Goal: Task Accomplishment & Management: Complete application form

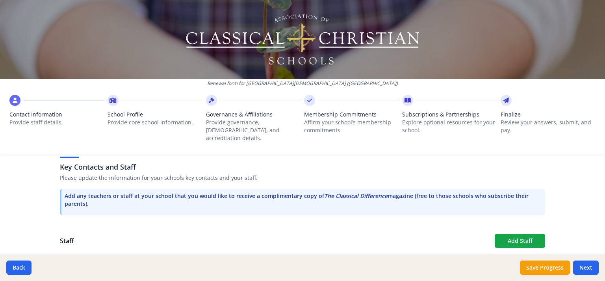
scroll to position [214, 0]
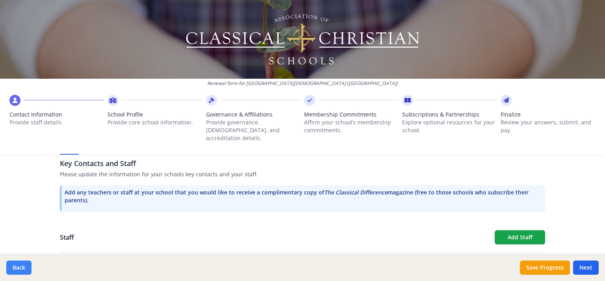
click at [21, 266] on button "Back" at bounding box center [18, 268] width 25 height 14
click at [19, 267] on button "Back" at bounding box center [18, 268] width 25 height 14
click at [18, 266] on button "Back" at bounding box center [18, 268] width 25 height 14
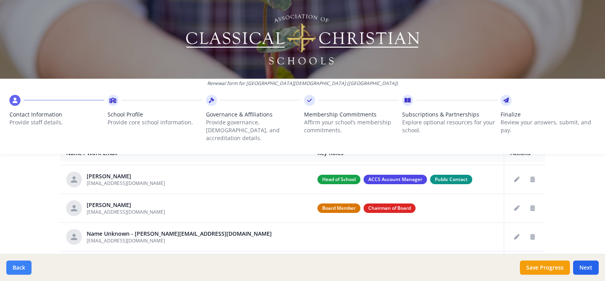
scroll to position [55, 0]
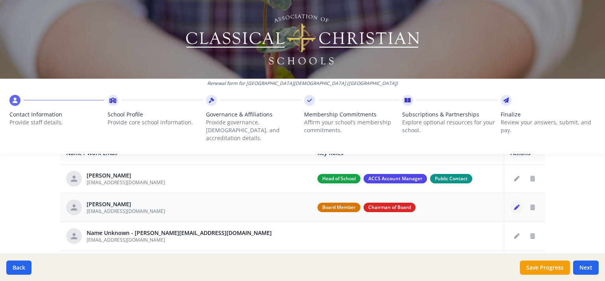
click at [510, 201] on button "Edit staff" at bounding box center [516, 207] width 13 height 13
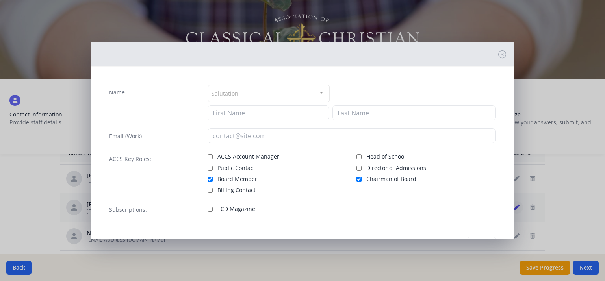
type input "Joeseph"
type input "Terreri"
type input "joeterreri@gmail.com"
checkbox input "true"
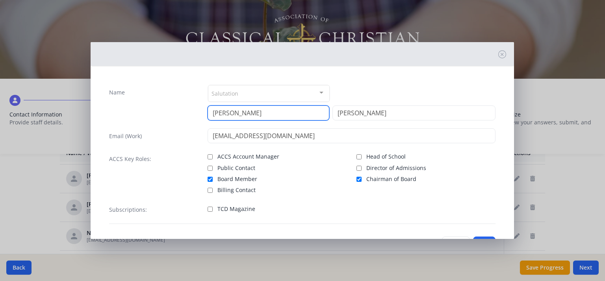
click at [262, 115] on input "Joeseph" at bounding box center [268, 113] width 122 height 15
type input "J"
type input "David"
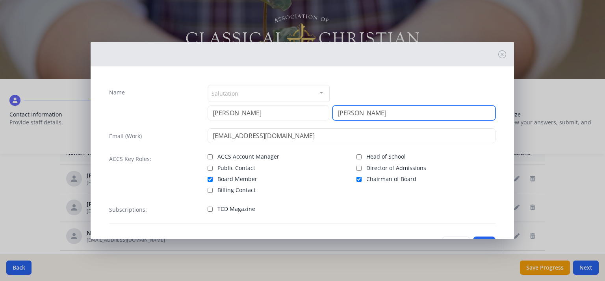
type input "Volpe"
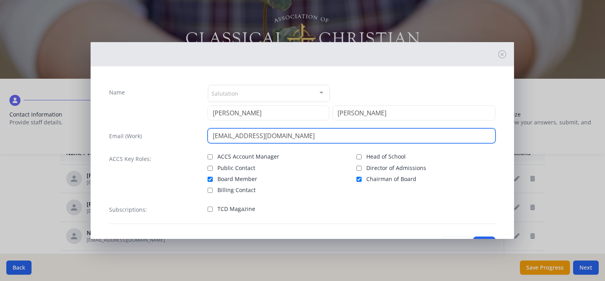
click at [291, 139] on input "joeterreri@gmail.com" at bounding box center [351, 135] width 288 height 15
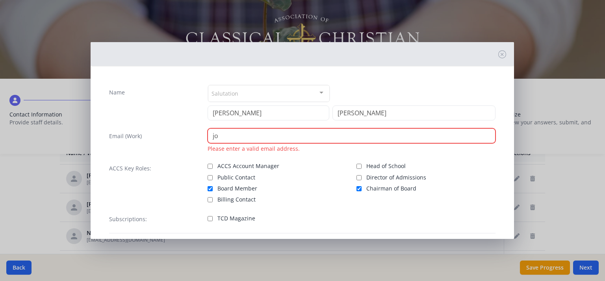
type input "j"
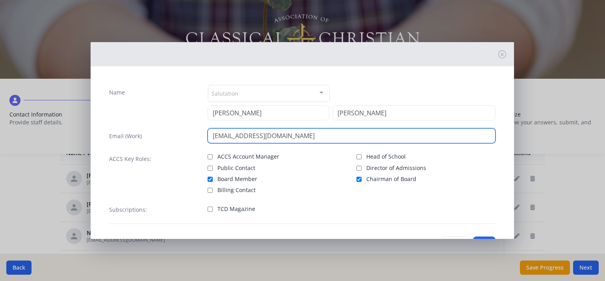
type input "[EMAIL_ADDRESS][DOMAIN_NAME]"
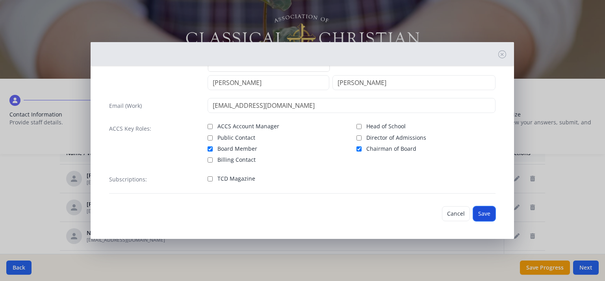
click at [482, 215] on button "Save" at bounding box center [484, 213] width 22 height 15
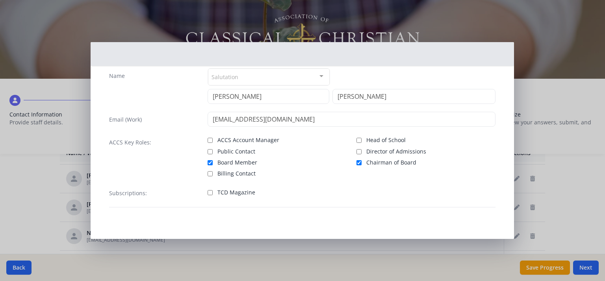
scroll to position [16, 0]
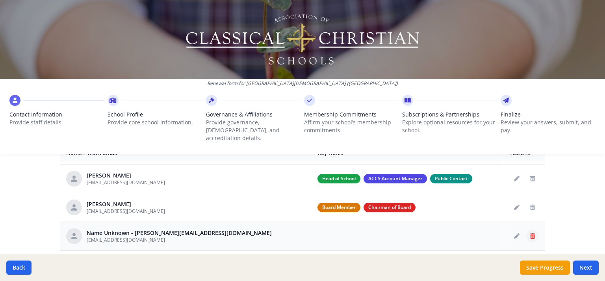
click at [530, 233] on icon "Delete staff" at bounding box center [532, 236] width 5 height 6
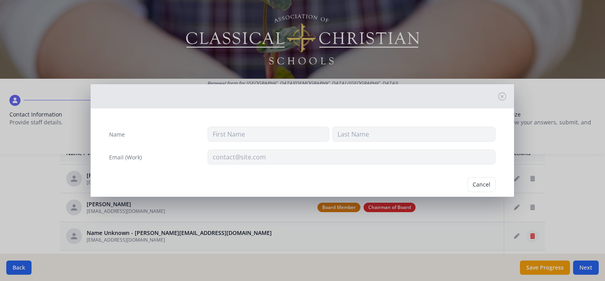
type input "miakuhn@coventrychristian.com"
click at [498, 99] on icon at bounding box center [502, 97] width 8 height 8
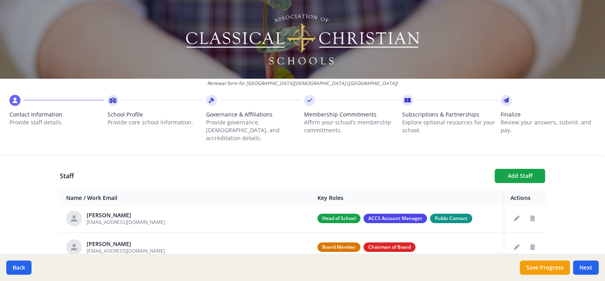
scroll to position [59, 0]
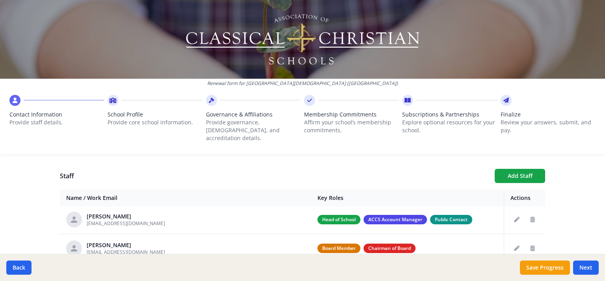
click at [563, 206] on div "Renewal form for Coventry Christian School (PA) Contact Information Provide sta…" at bounding box center [302, 140] width 605 height 281
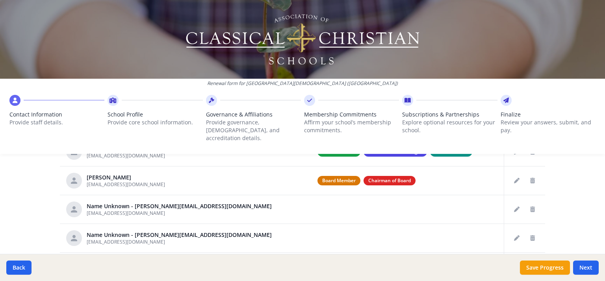
scroll to position [344, 0]
click at [530, 206] on icon "Delete staff" at bounding box center [532, 209] width 5 height 6
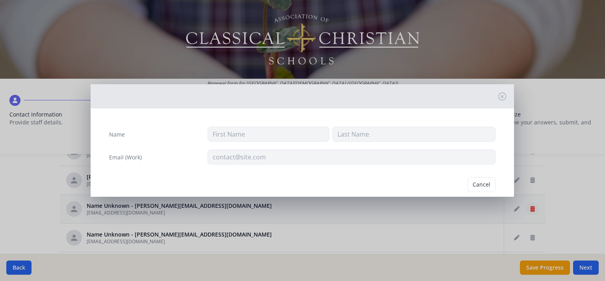
type input "miakuhn@coventrychristian.com"
click at [477, 185] on button "Delete" at bounding box center [481, 184] width 27 height 15
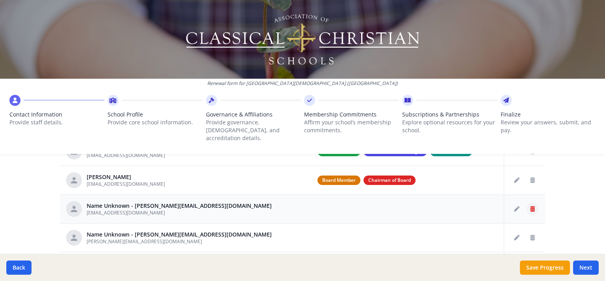
click at [530, 206] on icon "Delete staff" at bounding box center [532, 209] width 5 height 6
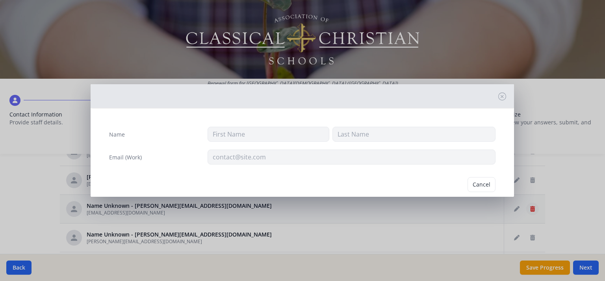
type input "kevinroussey@educatingforlife.com"
click at [476, 187] on button "Delete" at bounding box center [481, 184] width 27 height 15
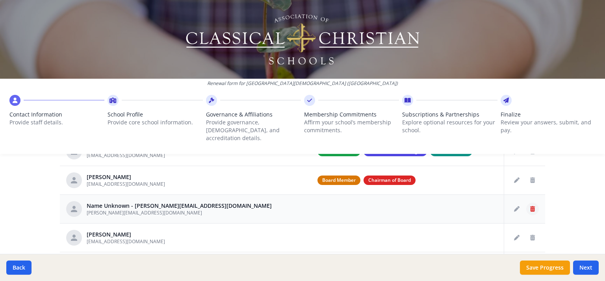
click at [530, 206] on icon "Delete staff" at bounding box center [532, 209] width 5 height 6
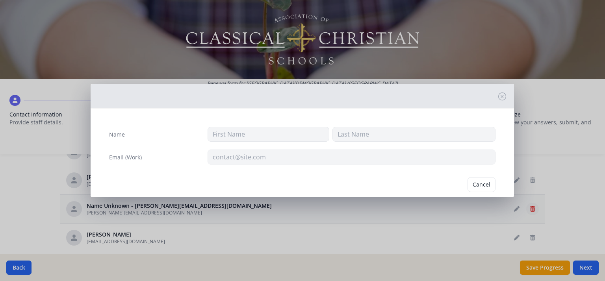
type input "melissagelwicks@educatingforlife.com"
click at [478, 189] on button "Delete" at bounding box center [481, 184] width 27 height 15
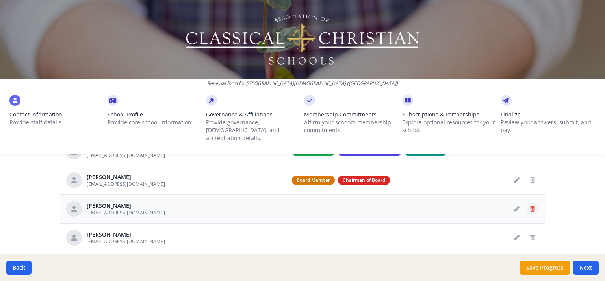
click at [530, 206] on icon "Delete staff" at bounding box center [532, 209] width 5 height 6
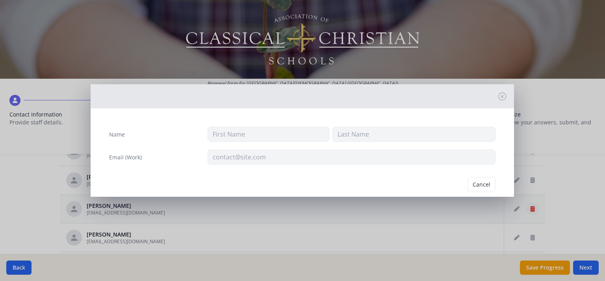
type input "Jill"
type input "Barton"
type input "jillbarton@educatingforlife.com"
click at [480, 186] on button "Delete" at bounding box center [481, 184] width 27 height 15
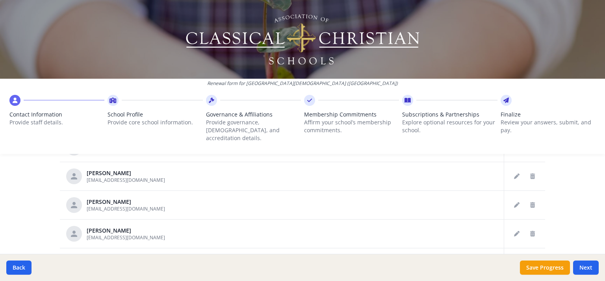
scroll to position [95, 0]
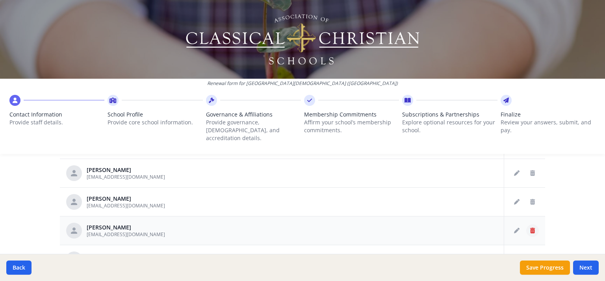
click at [530, 228] on icon "Delete staff" at bounding box center [532, 231] width 5 height 6
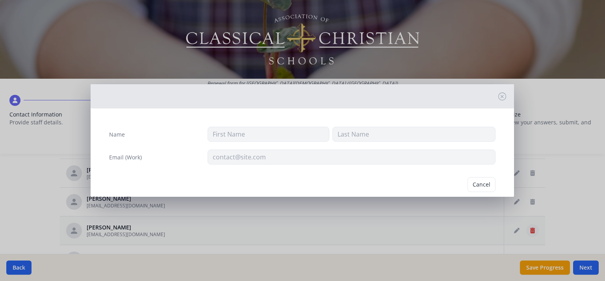
type input "Sarah"
type input "Brown"
type input "timandsarahbrown@mac.com"
click at [482, 188] on button "Delete" at bounding box center [481, 184] width 27 height 15
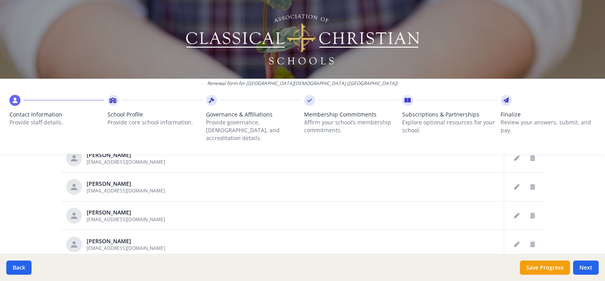
scroll to position [146, 0]
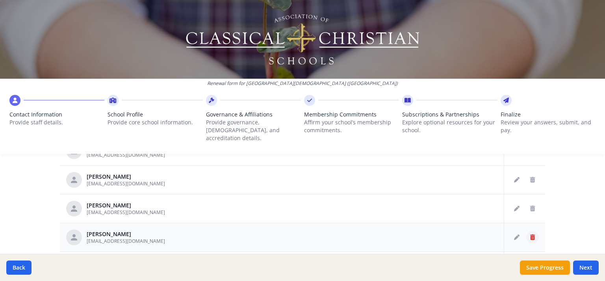
click at [530, 235] on icon "Delete staff" at bounding box center [532, 238] width 5 height 6
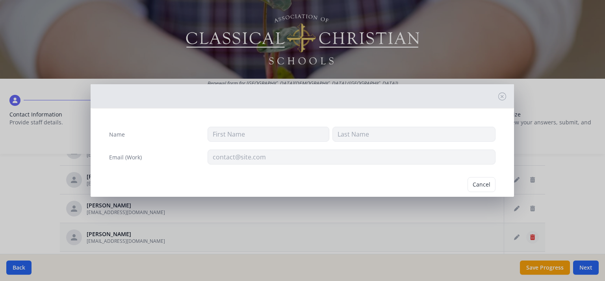
type input "Tana"
type input "Connolly"
type input "tanaconnolly@educatingforlife.com"
click at [480, 188] on button "Delete" at bounding box center [481, 184] width 27 height 15
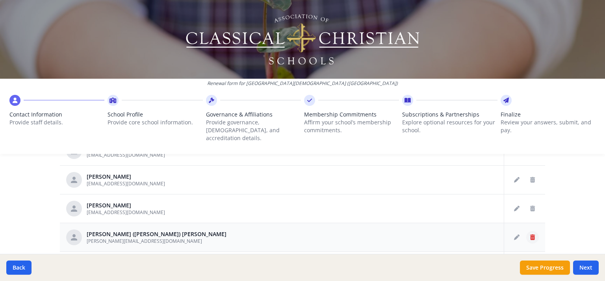
click at [530, 235] on icon "Delete staff" at bounding box center [532, 238] width 5 height 6
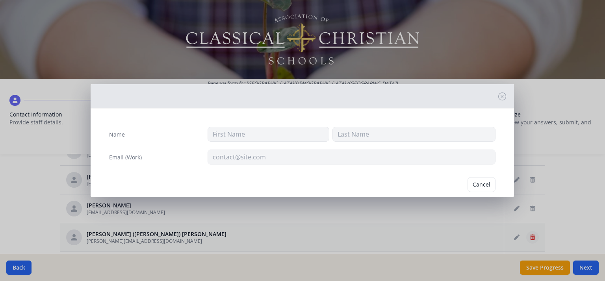
type input "Sylvia (Lucy)"
type input "DeJesus"
type input "lucydejesus@educatingforlife.com"
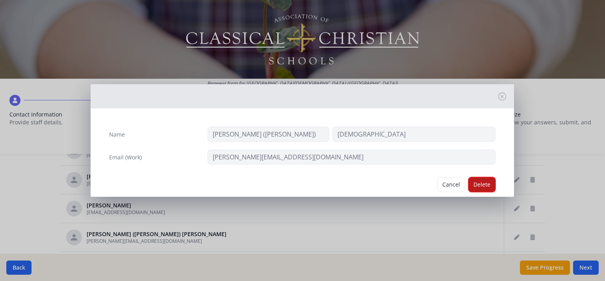
click at [478, 187] on button "Delete" at bounding box center [481, 184] width 27 height 15
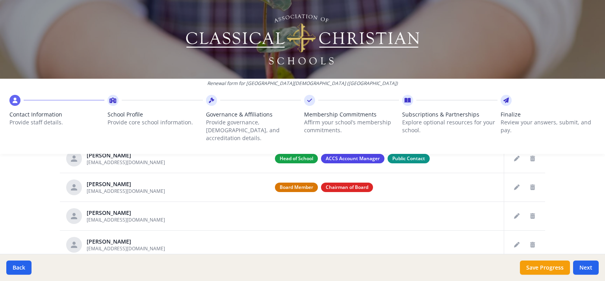
scroll to position [52, 0]
click at [526, 211] on button "Delete staff" at bounding box center [532, 216] width 13 height 13
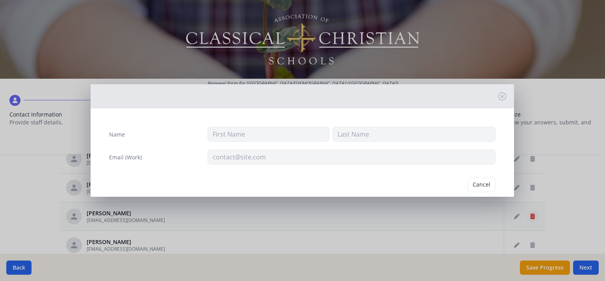
type input "Cheryl"
type input "Borden"
type input "cherylborden@educatingforlife.com"
click at [480, 186] on button "Delete" at bounding box center [481, 184] width 27 height 15
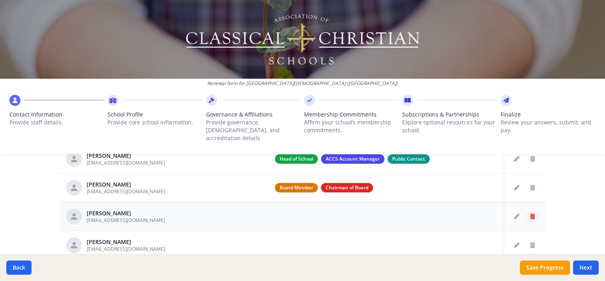
click at [526, 211] on button "Delete staff" at bounding box center [532, 216] width 13 height 13
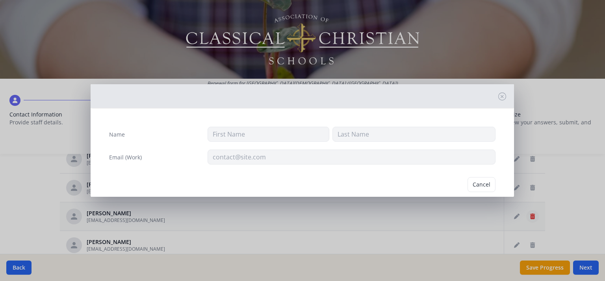
type input "Andrew"
type input "Brasch"
type input "andybrasch@educatingforlife.com"
click at [478, 182] on button "Delete" at bounding box center [481, 184] width 27 height 15
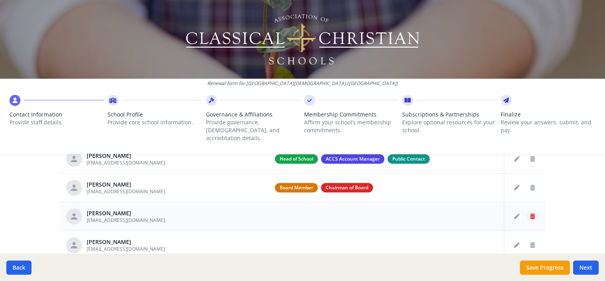
click at [526, 212] on button "Delete staff" at bounding box center [532, 216] width 13 height 13
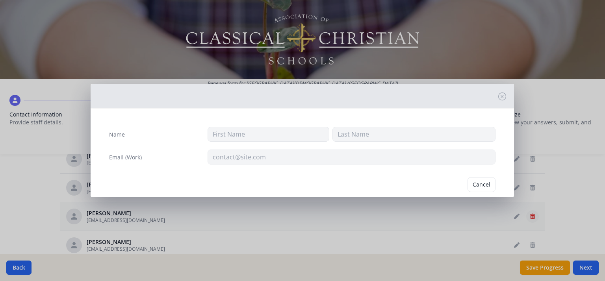
type input "Danny"
type input "Conicelli"
type input "[EMAIL_ADDRESS][DOMAIN_NAME]"
click at [583, 202] on div "Name Danny Conicelli Email (Work) dannyconicelli@educatingforlife.com Cancel De…" at bounding box center [302, 140] width 605 height 281
click at [446, 184] on button "Cancel" at bounding box center [451, 184] width 28 height 15
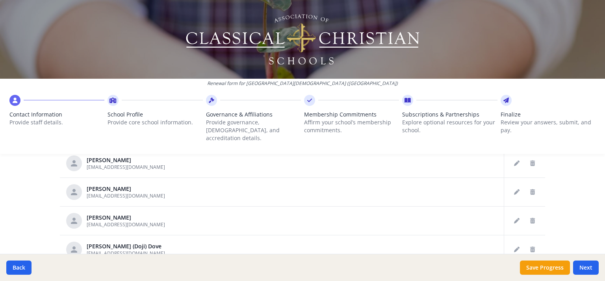
scroll to position [105, 0]
click at [526, 215] on button "Delete staff" at bounding box center [532, 220] width 13 height 13
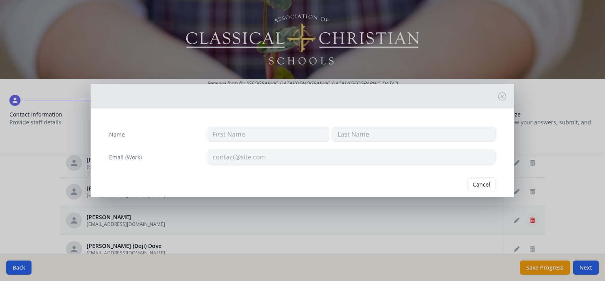
type input "Jordan"
type input "Demko"
type input "jordandemko@educatingforlife.com"
click at [478, 184] on button "Delete" at bounding box center [481, 184] width 27 height 15
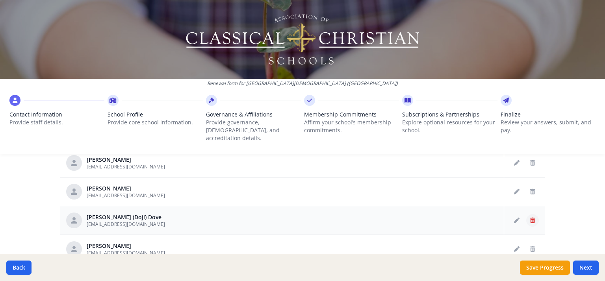
click at [530, 218] on icon "Delete staff" at bounding box center [532, 221] width 5 height 6
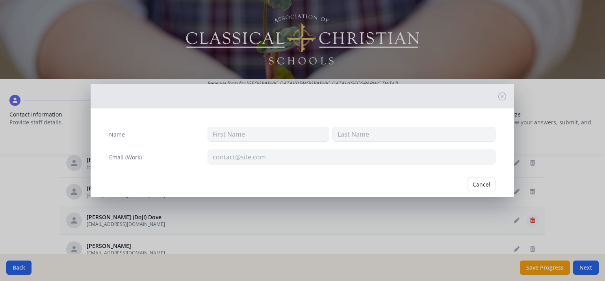
type input "Donna (Doji)"
type input "Dove"
type input "dojidove@educatingforlife.com"
click at [478, 184] on button "Delete" at bounding box center [481, 184] width 27 height 15
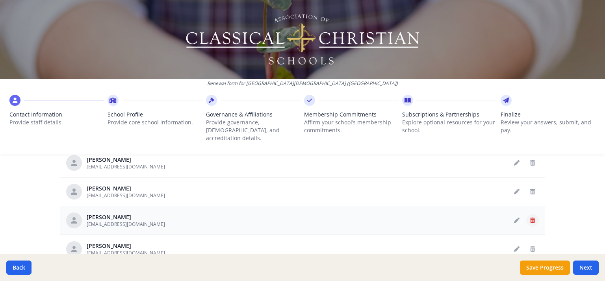
click at [526, 216] on button "Delete staff" at bounding box center [532, 220] width 13 height 13
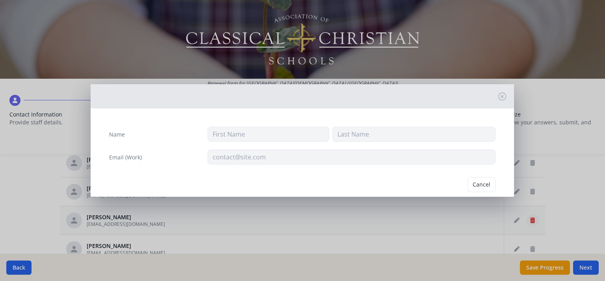
type input "Joshua"
type input "Dove"
type input "joshuadove@educatingforlife.com"
click at [478, 183] on button "Delete" at bounding box center [481, 184] width 27 height 15
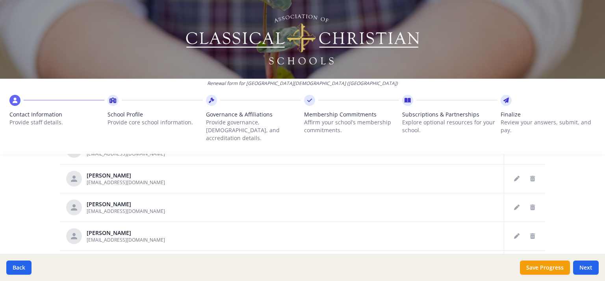
scroll to position [488, 0]
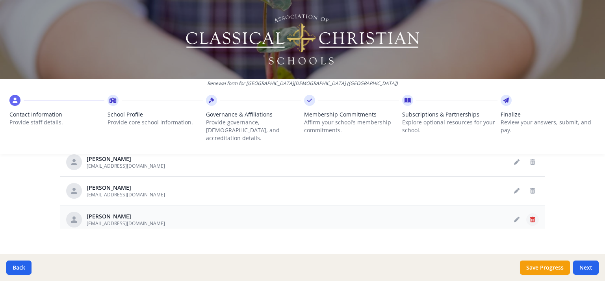
click at [530, 217] on icon "Delete staff" at bounding box center [532, 220] width 5 height 6
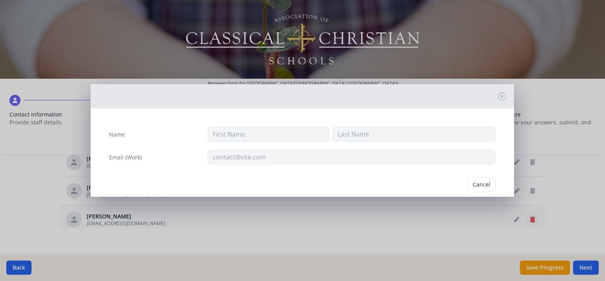
type input "Kirsten"
type input "Harris"
type input "kirstenharris@educatingforlife.com"
click at [478, 191] on button "Delete" at bounding box center [481, 184] width 27 height 15
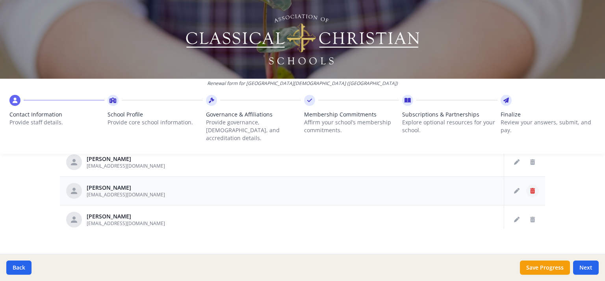
click at [530, 188] on icon "Delete staff" at bounding box center [532, 191] width 5 height 6
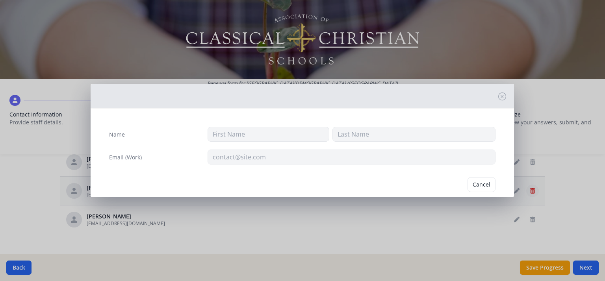
type input "Amy"
type input "Harris"
type input "amyharris@educatingforlife.com"
click at [474, 188] on button "Delete" at bounding box center [481, 184] width 27 height 15
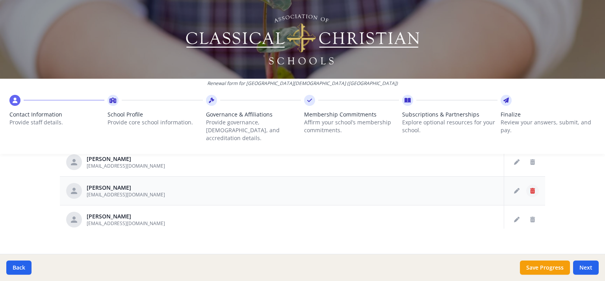
click at [530, 188] on icon "Delete staff" at bounding box center [532, 191] width 5 height 6
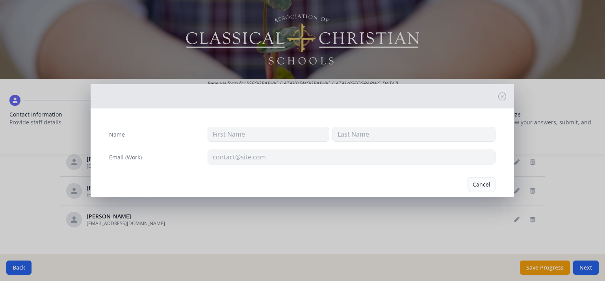
click at [476, 186] on button "Cancel" at bounding box center [481, 184] width 28 height 15
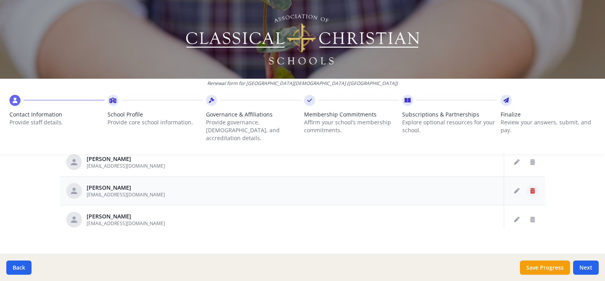
click at [530, 188] on icon "Delete staff" at bounding box center [532, 191] width 5 height 6
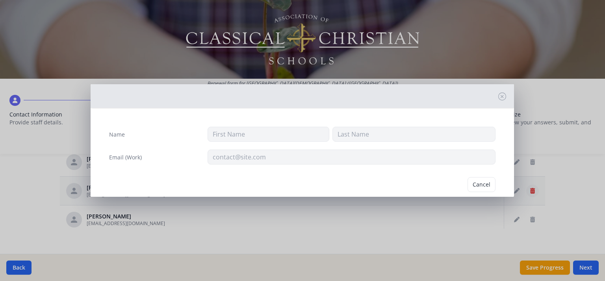
type input "Joy"
type input "Hart"
type input "joyhart@educatingforlife.com"
click at [478, 183] on button "Delete" at bounding box center [481, 184] width 27 height 15
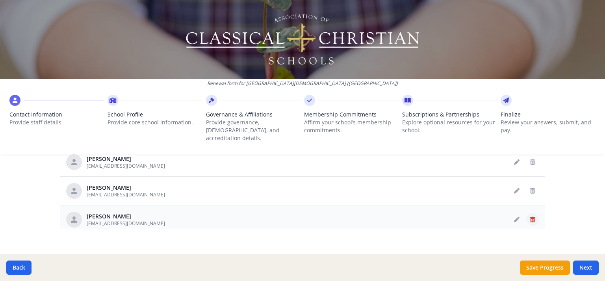
click at [526, 214] on button "Delete staff" at bounding box center [532, 219] width 13 height 13
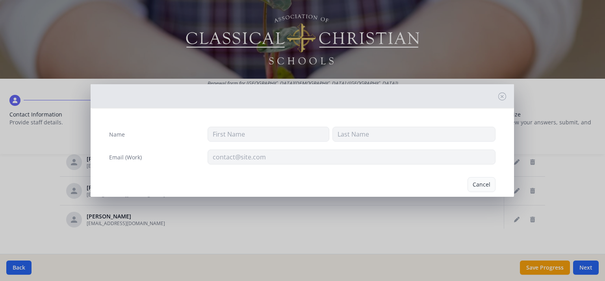
click at [479, 188] on button "Cancel" at bounding box center [481, 184] width 28 height 15
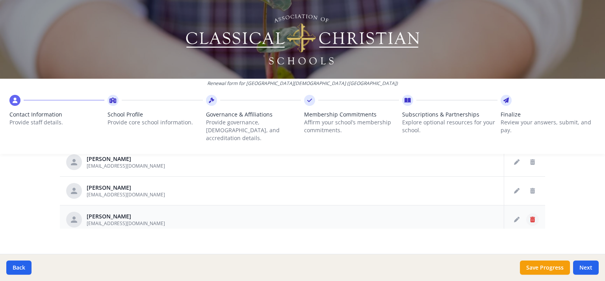
click at [530, 217] on icon "Delete staff" at bounding box center [532, 220] width 5 height 6
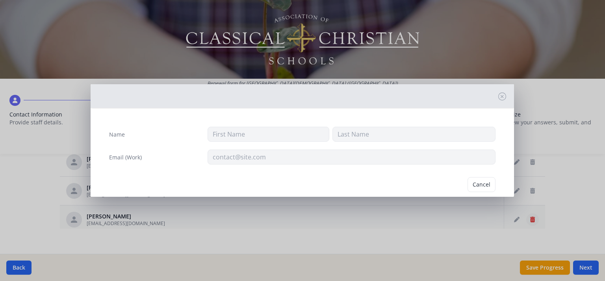
type input "Lexie"
type input "Kambic"
type input "lexiekambic@educatingforlife.com"
click at [480, 187] on button "Delete" at bounding box center [481, 184] width 27 height 15
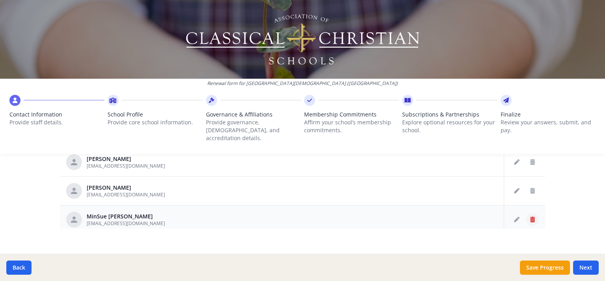
click at [526, 214] on button "Delete staff" at bounding box center [532, 219] width 13 height 13
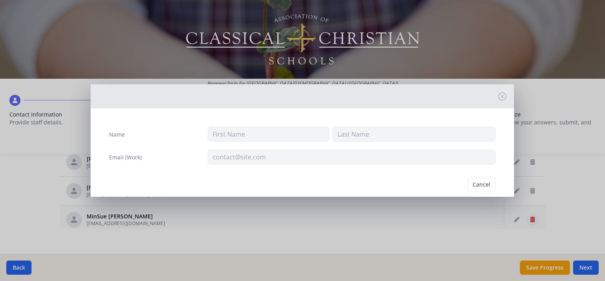
type input "MinSue"
type input "Kim"
type input "minsuekim@educatingforlife.com"
click at [482, 187] on button "Delete" at bounding box center [481, 184] width 27 height 15
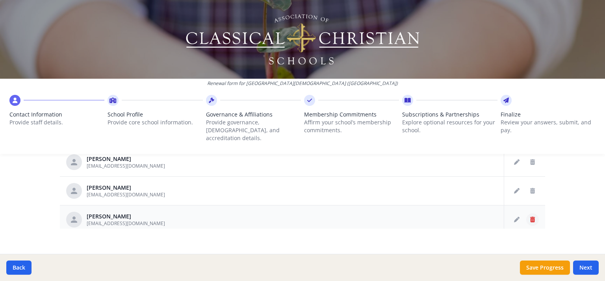
click at [526, 214] on button "Delete staff" at bounding box center [532, 219] width 13 height 13
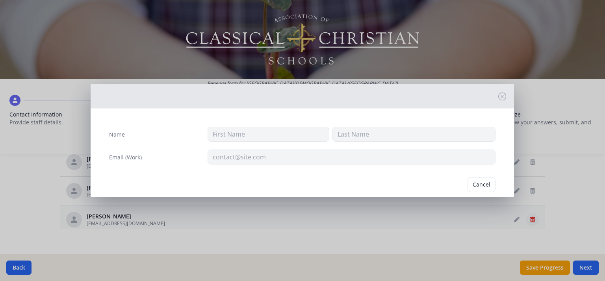
click at [478, 186] on button "Cancel" at bounding box center [481, 184] width 28 height 15
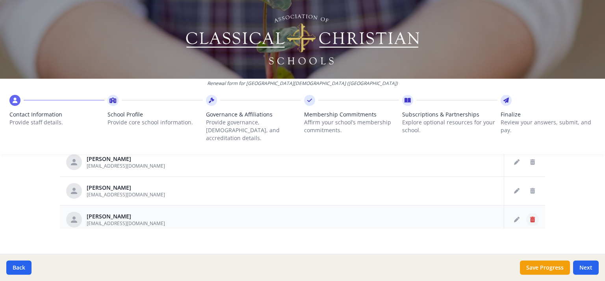
click at [530, 217] on icon "Delete staff" at bounding box center [532, 220] width 5 height 6
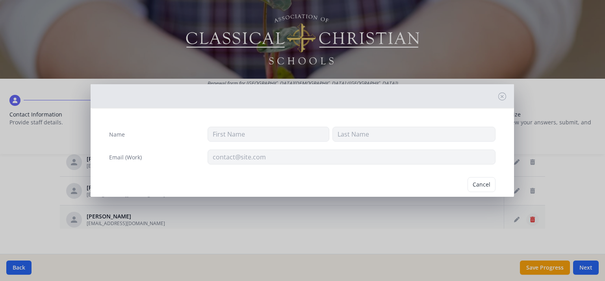
type input "Danielle"
type input "Mazzone"
type input "daniellemazzone@educatingforlife.com"
click at [481, 184] on button "Delete" at bounding box center [481, 184] width 27 height 15
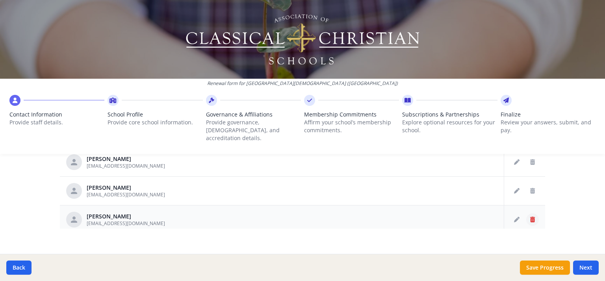
click at [526, 214] on button "Delete staff" at bounding box center [532, 219] width 13 height 13
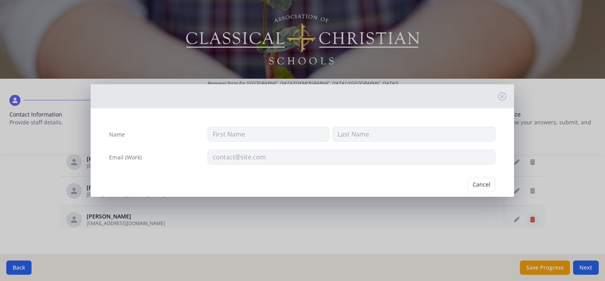
type input "Kay"
type input "McGee"
type input "elliemcgee@educatingforlife.com"
click at [480, 189] on button "Delete" at bounding box center [481, 184] width 27 height 15
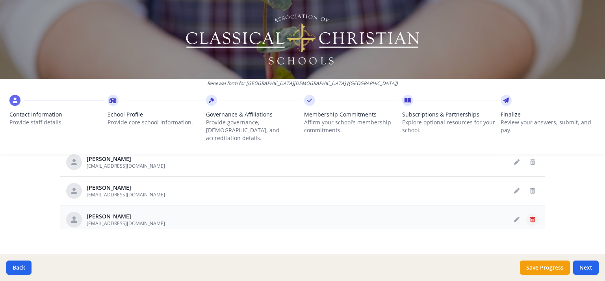
click at [526, 215] on button "Delete staff" at bounding box center [532, 219] width 13 height 13
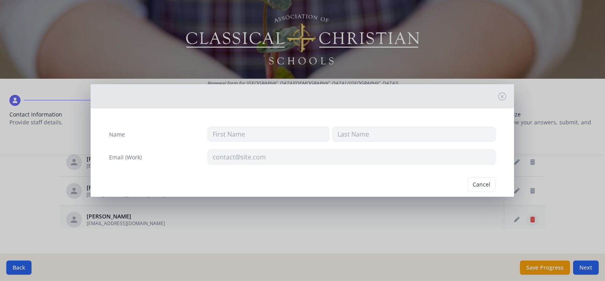
type input "Shea"
type input "McGee"
type input "sheamcgee@educatingforlife.com"
click at [483, 190] on button "Delete" at bounding box center [481, 184] width 27 height 15
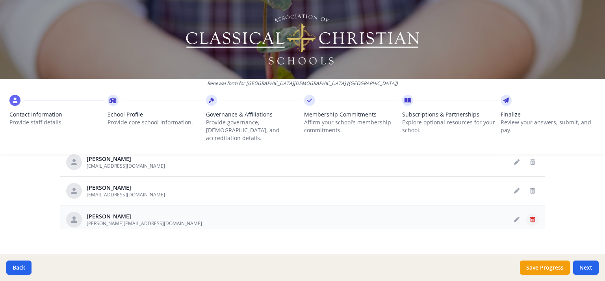
click at [526, 214] on button "Delete staff" at bounding box center [532, 219] width 13 height 13
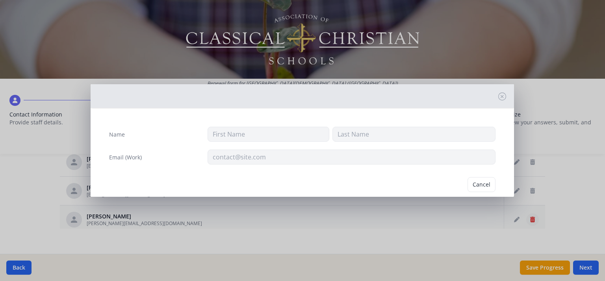
type input "Linda"
type input "Messner"
type input "lindamessner@educatingforlife.com"
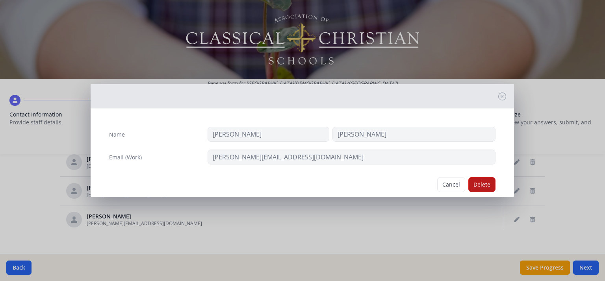
click at [478, 183] on button "Delete" at bounding box center [481, 184] width 27 height 15
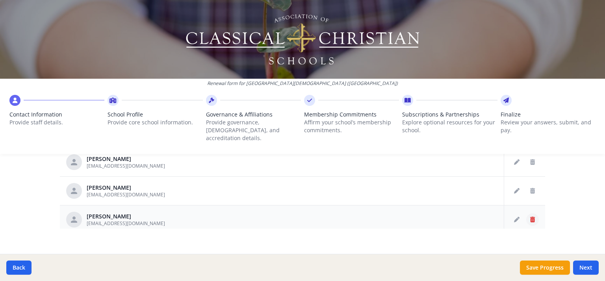
click at [526, 213] on button "Delete staff" at bounding box center [532, 219] width 13 height 13
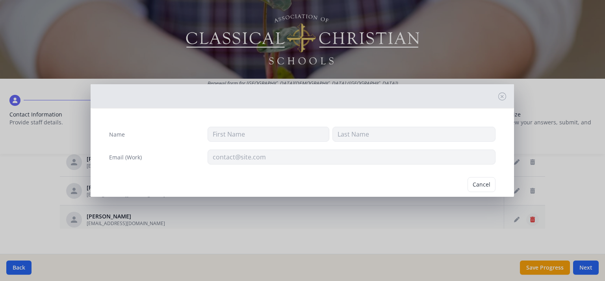
type input "Barbara"
type input "Newell"
type input "barbaranewell@educatingforlife.com"
click at [476, 185] on button "Delete" at bounding box center [481, 184] width 27 height 15
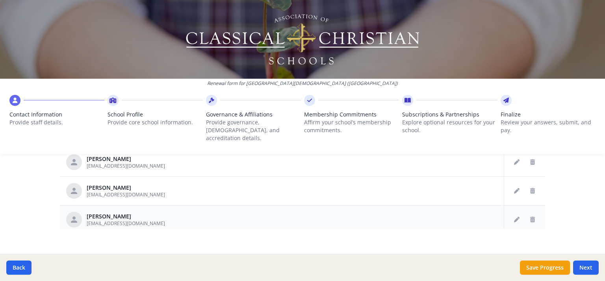
click at [519, 216] on div at bounding box center [524, 219] width 28 height 13
click at [526, 213] on button "Delete staff" at bounding box center [532, 219] width 13 height 13
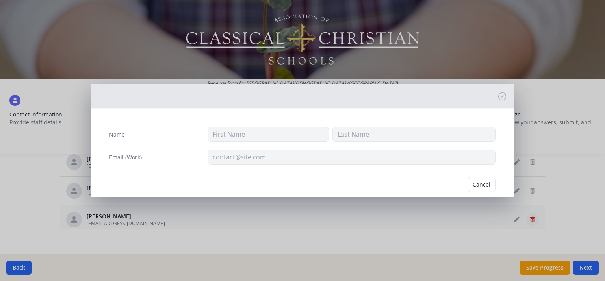
type input "Jane"
type input "Niehls"
type input "janeniehls@educatingforlife.com"
click at [473, 187] on button "Delete" at bounding box center [481, 184] width 27 height 15
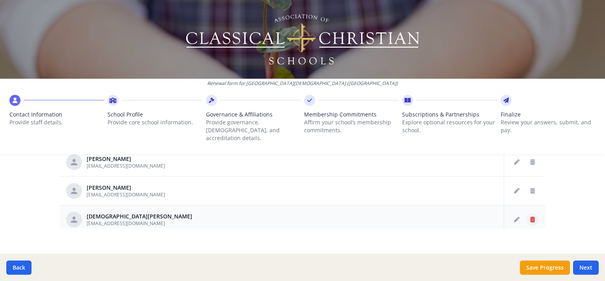
click at [526, 214] on button "Delete staff" at bounding box center [532, 219] width 13 height 13
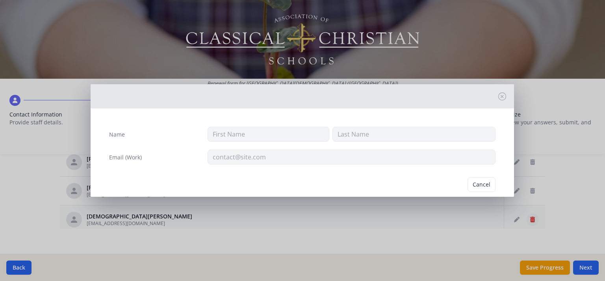
type input "Kristen"
type input "Niehls"
type input "[EMAIL_ADDRESS][DOMAIN_NAME]"
click at [448, 231] on div "Name Kristen Niehls Email (Work) kristenniehls@educatingforlife.com Cancel Dele…" at bounding box center [302, 140] width 605 height 281
click at [446, 189] on button "Cancel" at bounding box center [451, 184] width 28 height 15
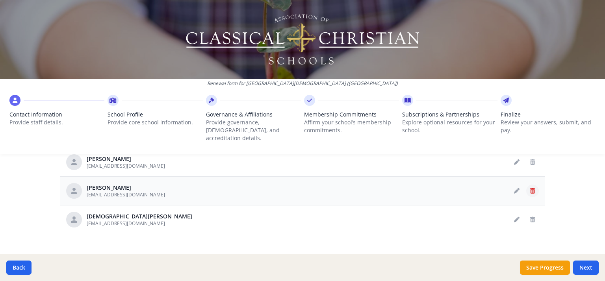
click at [526, 185] on button "Delete staff" at bounding box center [532, 191] width 13 height 13
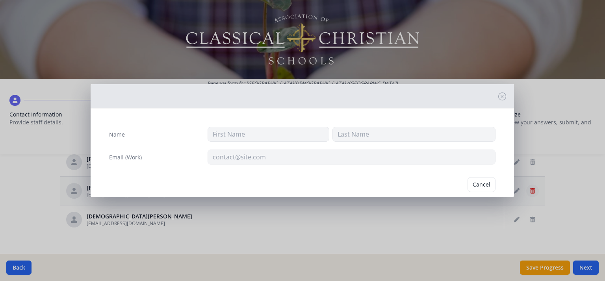
type input "John"
type input "Holsey"
type input "johnholsey@educatingforlife.com"
click at [476, 186] on button "Delete" at bounding box center [481, 184] width 27 height 15
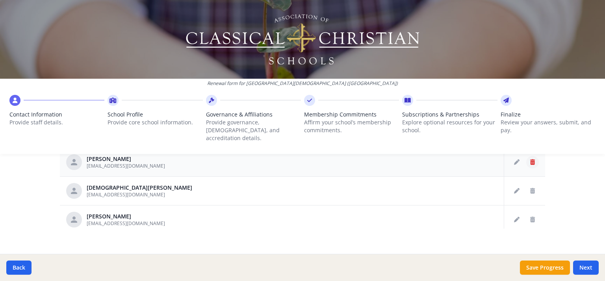
click at [530, 159] on icon "Delete staff" at bounding box center [532, 162] width 5 height 6
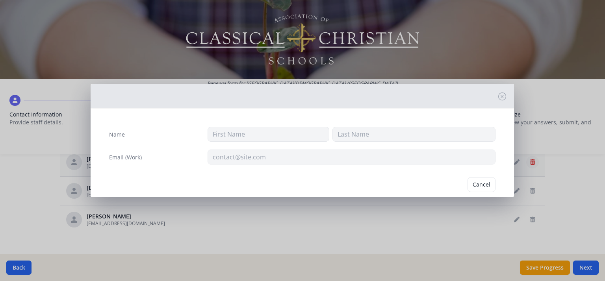
type input "Natalie"
type input "Hallman"
type input "nataliehallman@yahoo.com"
click at [479, 189] on button "Delete" at bounding box center [481, 184] width 27 height 15
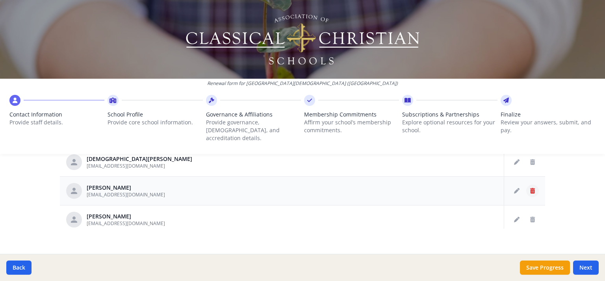
click at [530, 188] on icon "Delete staff" at bounding box center [532, 191] width 5 height 6
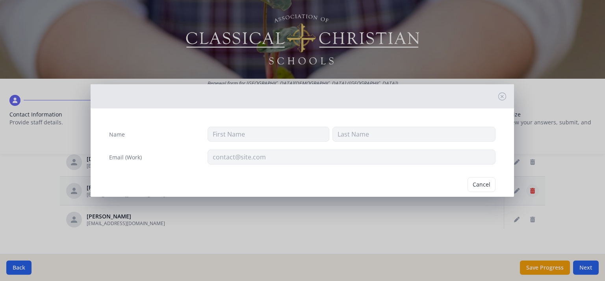
type input "Joshua"
type input "Oliver"
type input "josholiver@educatingforlife.com"
click at [475, 188] on button "Delete" at bounding box center [481, 184] width 27 height 15
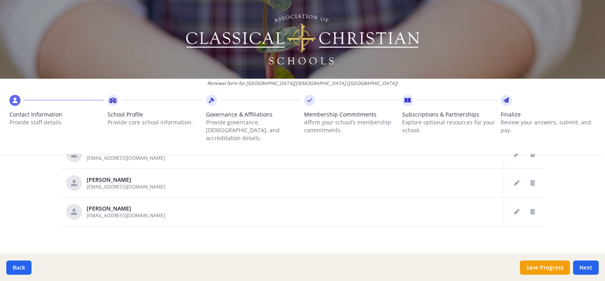
scroll to position [146, 0]
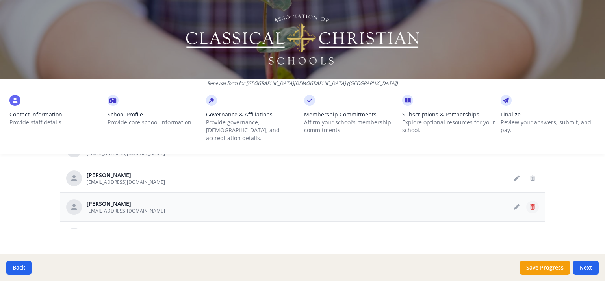
click at [530, 204] on icon "Delete staff" at bounding box center [532, 207] width 5 height 6
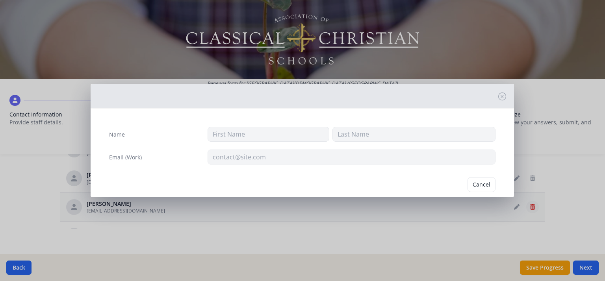
type input "Susan"
type input "Pritt"
type input "susanpritt@educatingforlife.com"
click at [480, 187] on button "Delete" at bounding box center [481, 184] width 27 height 15
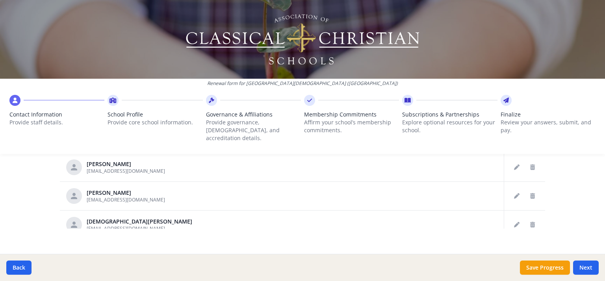
scroll to position [40, 0]
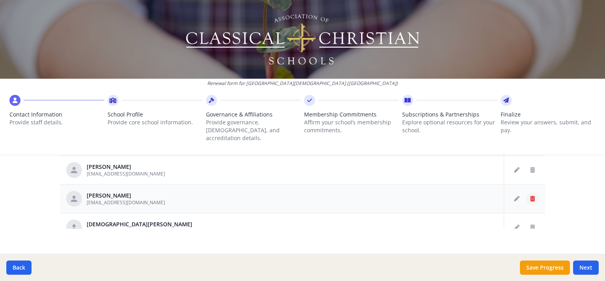
click at [526, 193] on button "Delete staff" at bounding box center [532, 199] width 13 height 13
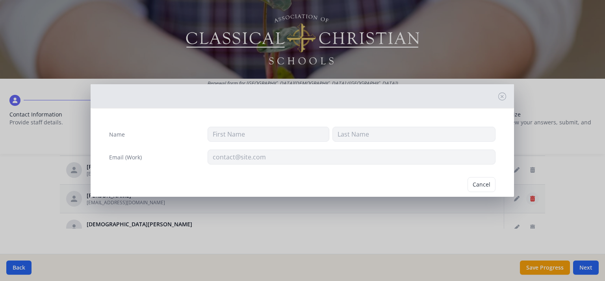
type input "Scott"
type input "Greening"
type input "scottgreening@educatingforlife.com"
click at [477, 186] on button "Delete" at bounding box center [481, 184] width 27 height 15
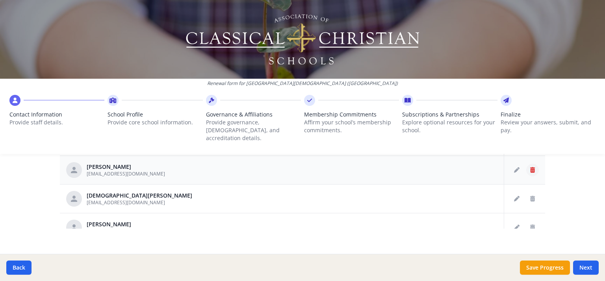
click at [530, 167] on icon "Delete staff" at bounding box center [532, 170] width 5 height 6
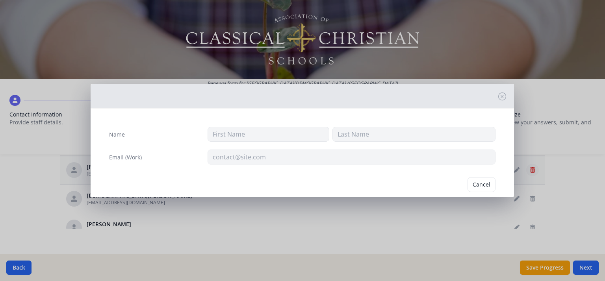
type input "Jane"
type input "Geeza"
type input "janegeeza@educatingforlife.com"
click at [475, 185] on button "Delete" at bounding box center [481, 184] width 27 height 15
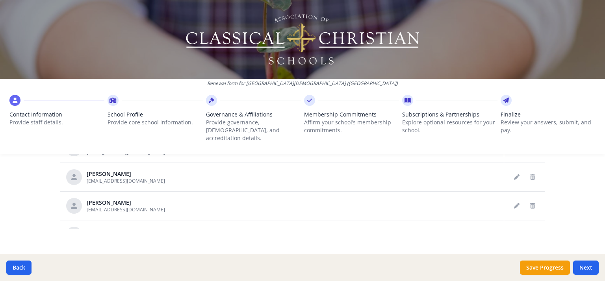
scroll to position [0, 0]
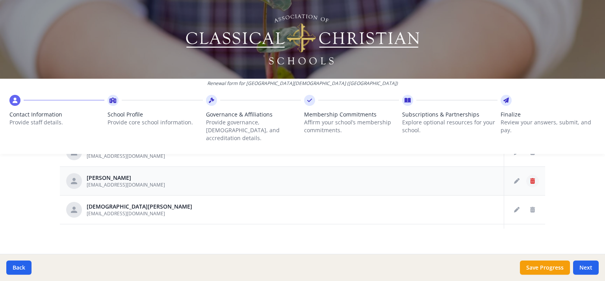
click at [530, 178] on icon "Delete staff" at bounding box center [532, 181] width 5 height 6
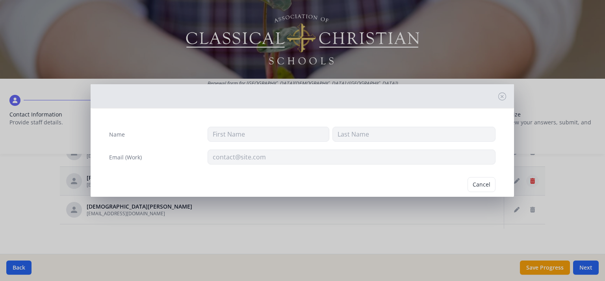
type input "Julie"
type input "Fairbaugh"
type input "juliefairbaugh@educatingforlife.com"
click at [478, 186] on button "Delete" at bounding box center [481, 184] width 27 height 15
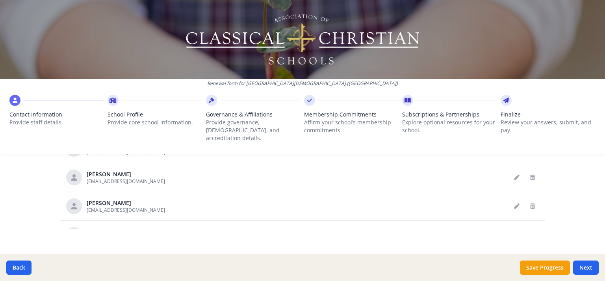
scroll to position [92, 0]
click at [526, 169] on button "Delete staff" at bounding box center [532, 175] width 13 height 13
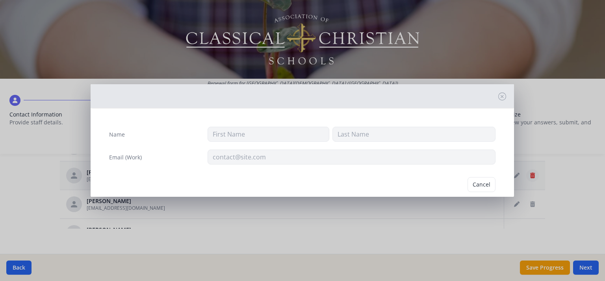
type input "Dawn"
type input "Reigner"
type input "dawnreigner@educatingforlife.com"
click at [471, 187] on button "Delete" at bounding box center [481, 184] width 27 height 15
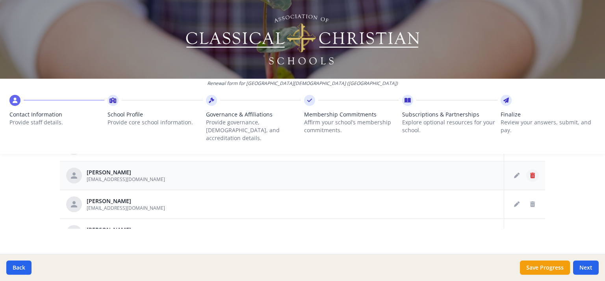
click at [526, 170] on button "Delete staff" at bounding box center [532, 175] width 13 height 13
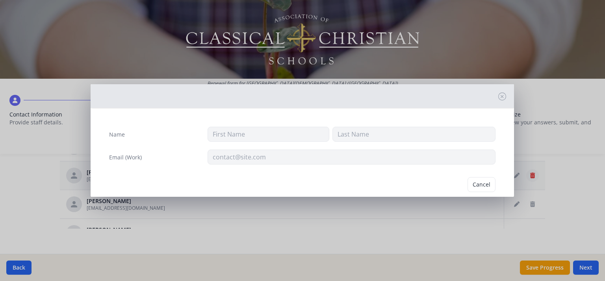
type input "Katie"
type input "Scott"
type input "katiescott@educatingforlife.com"
click at [479, 184] on button "Delete" at bounding box center [481, 184] width 27 height 15
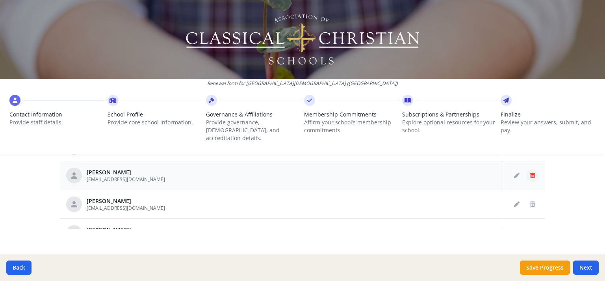
click at [526, 172] on button "Delete staff" at bounding box center [532, 175] width 13 height 13
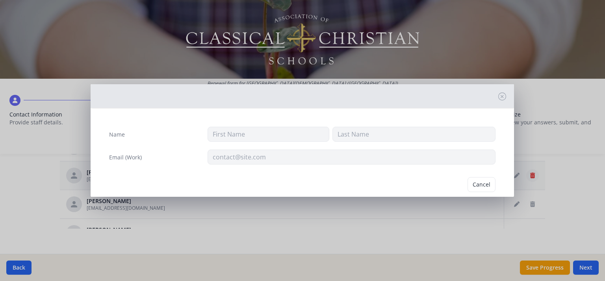
type input "Laurie"
type input "Shirey"
type input "laurieshirey@educatingforlife.com"
click at [478, 183] on button "Delete" at bounding box center [481, 184] width 27 height 15
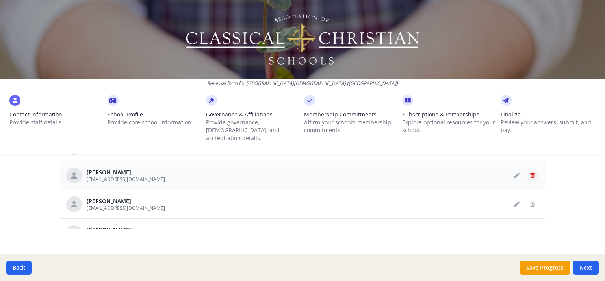
click at [530, 173] on icon "Delete staff" at bounding box center [532, 176] width 5 height 6
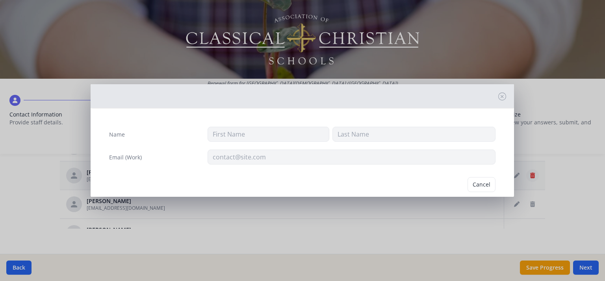
type input "Caroline"
type input "Smith"
type input "carolinesmith@educatingforlife.com"
click at [476, 187] on button "Delete" at bounding box center [481, 184] width 27 height 15
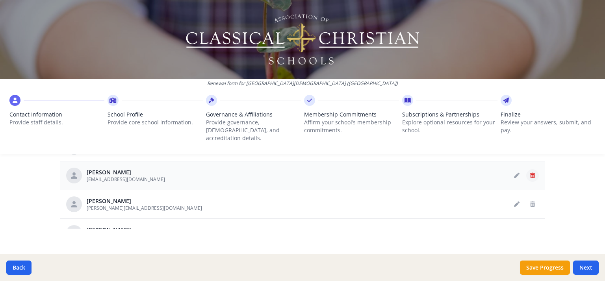
click at [530, 173] on icon "Delete staff" at bounding box center [532, 176] width 5 height 6
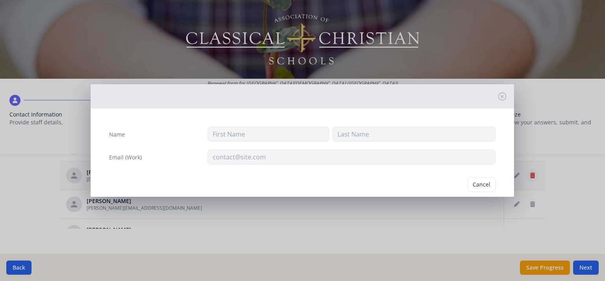
type input "David"
type input "Smith"
type input "davidsmith@educatingforlife.com"
click at [479, 186] on button "Delete" at bounding box center [481, 184] width 27 height 15
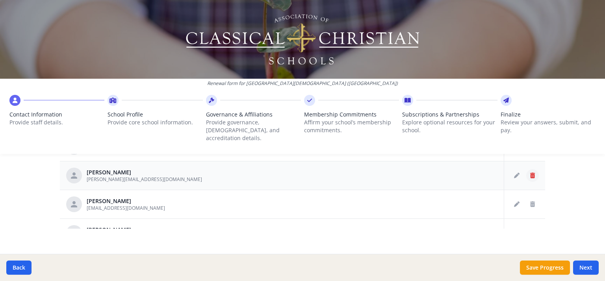
click at [526, 171] on button "Delete staff" at bounding box center [532, 175] width 13 height 13
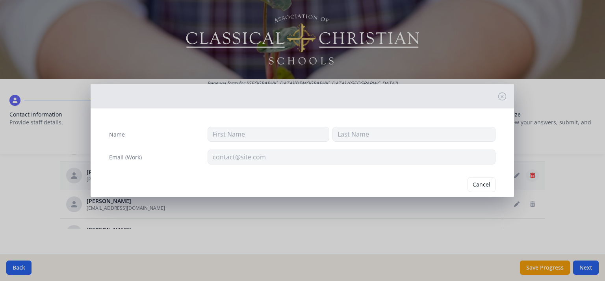
type input "Nicole"
type input "Stoltzfus"
type input "nicolenaghizadeh@educatingforlife.com"
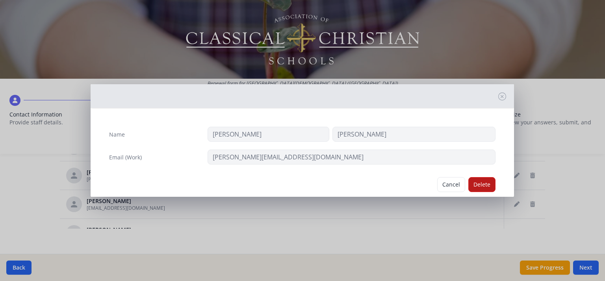
click at [474, 189] on button "Delete" at bounding box center [481, 184] width 27 height 15
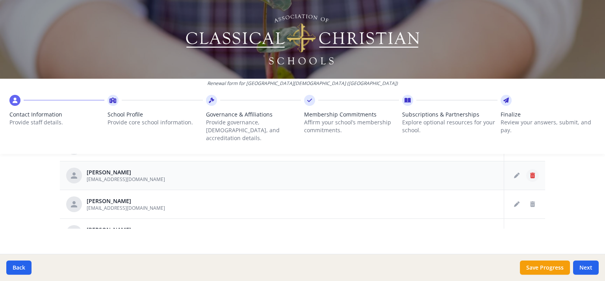
click at [526, 172] on button "Delete staff" at bounding box center [532, 175] width 13 height 13
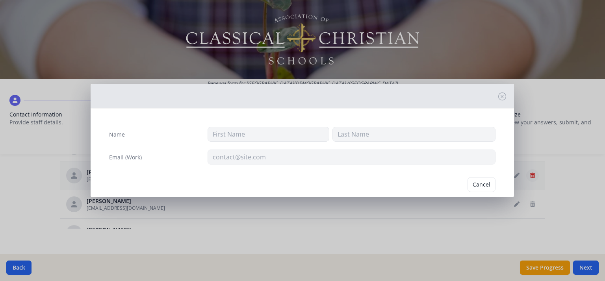
type input "Rebecca"
type input "Strycharz"
type input "beckystrycharz@educatingforlife.com"
click at [478, 189] on button "Delete" at bounding box center [481, 184] width 27 height 15
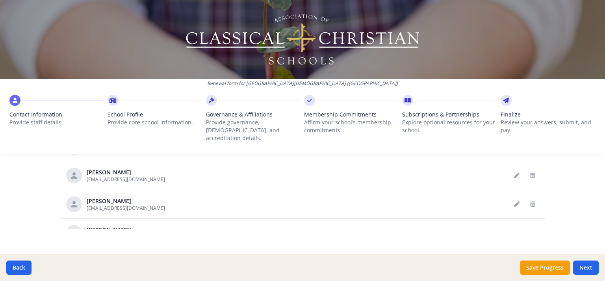
scroll to position [80, 0]
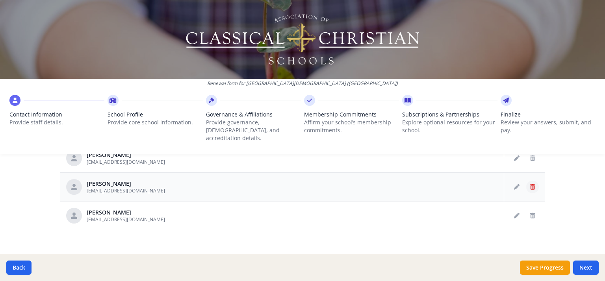
click at [526, 182] on button "Delete staff" at bounding box center [532, 187] width 13 height 13
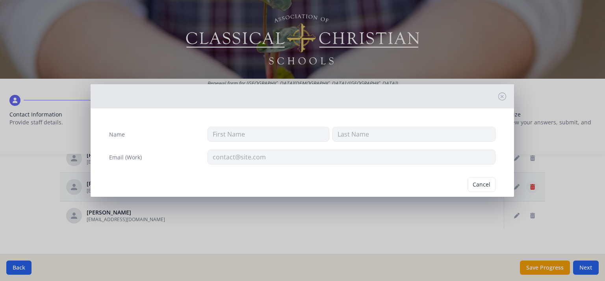
type input "Erin"
type input "Wade"
type input "erinwade@educatingforlife.com"
click at [476, 188] on button "Delete" at bounding box center [481, 184] width 27 height 15
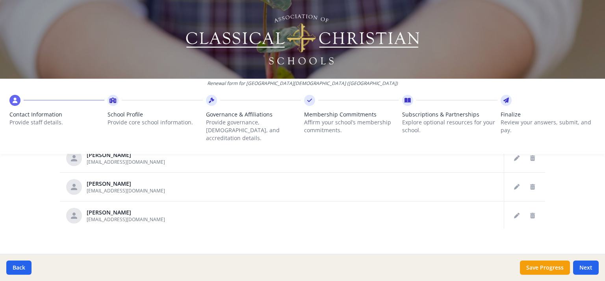
scroll to position [52, 0]
click at [526, 209] on button "Delete staff" at bounding box center [532, 215] width 13 height 13
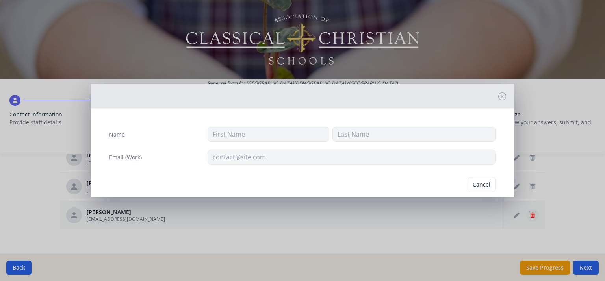
type input "Charity"
type input "Wynne"
type input "charitywynne@educatingforlife.com"
click at [474, 187] on button "Delete" at bounding box center [481, 184] width 27 height 15
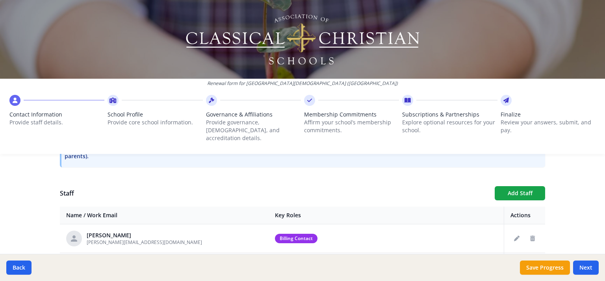
scroll to position [257, 0]
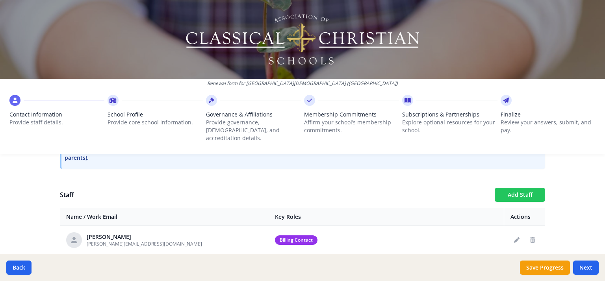
click at [518, 188] on button "Add Staff" at bounding box center [520, 195] width 50 height 14
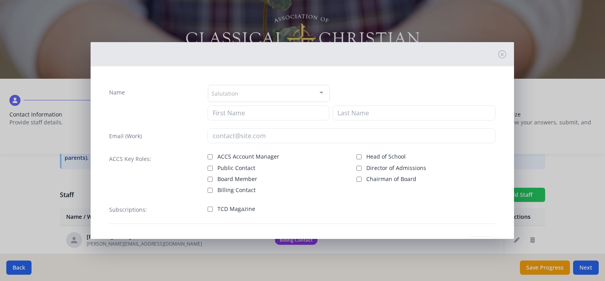
checkbox input "false"
click at [498, 55] on icon at bounding box center [502, 54] width 8 height 8
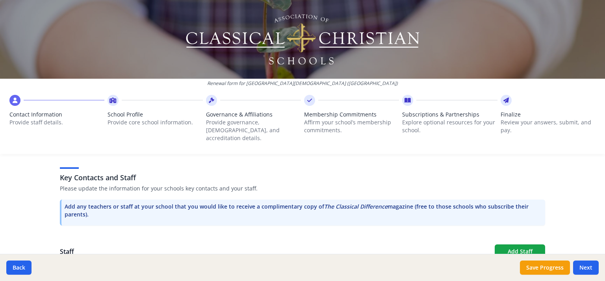
scroll to position [200, 0]
click at [528, 244] on button "Add Staff" at bounding box center [520, 251] width 50 height 14
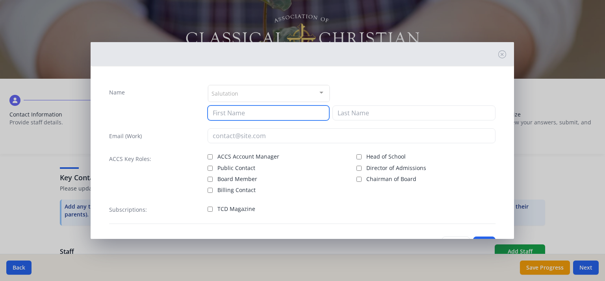
click at [283, 113] on input at bounding box center [268, 113] width 122 height 15
type input "Mark"
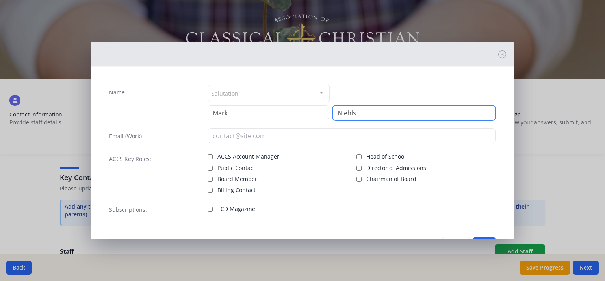
type input "Niehls"
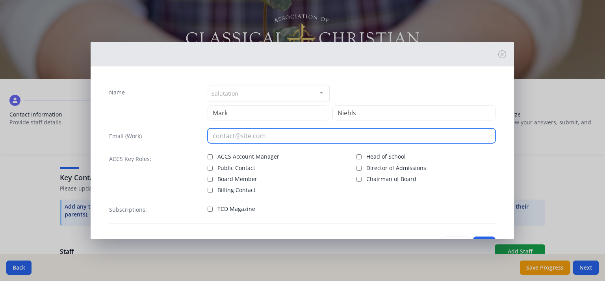
click at [294, 133] on input "email" at bounding box center [351, 135] width 288 height 15
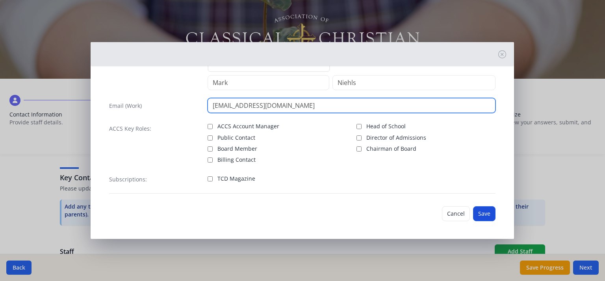
type input "[EMAIL_ADDRESS][DOMAIN_NAME]"
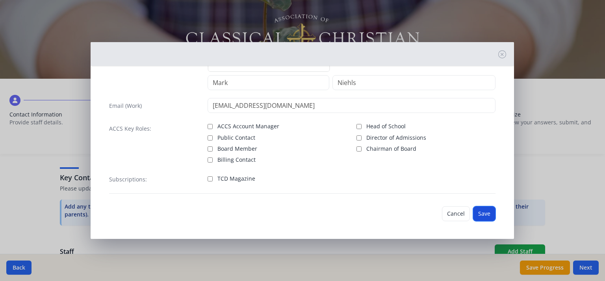
click at [483, 212] on button "Save" at bounding box center [484, 213] width 22 height 15
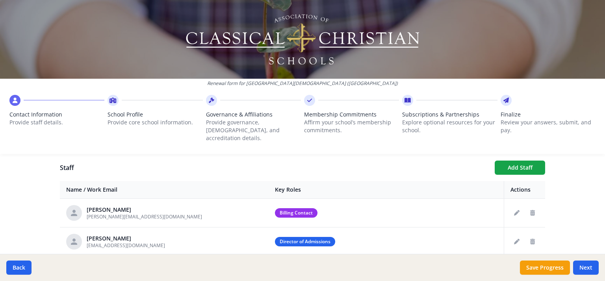
scroll to position [285, 0]
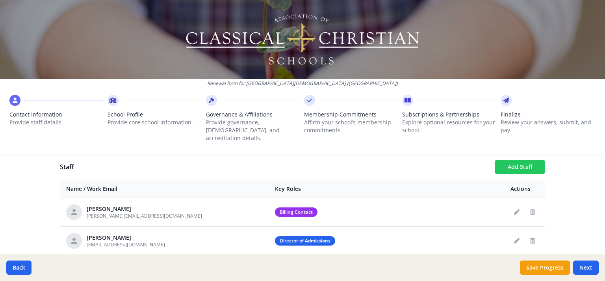
click at [532, 161] on button "Add Staff" at bounding box center [520, 167] width 50 height 14
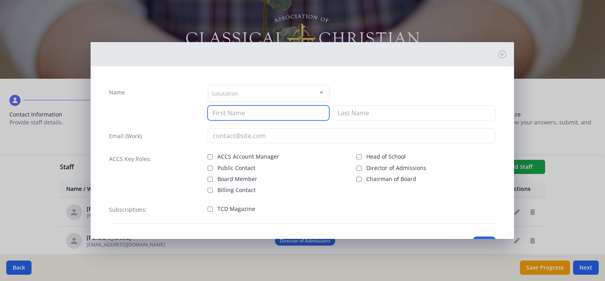
click at [257, 115] on input at bounding box center [268, 113] width 122 height 15
type input "Scott"
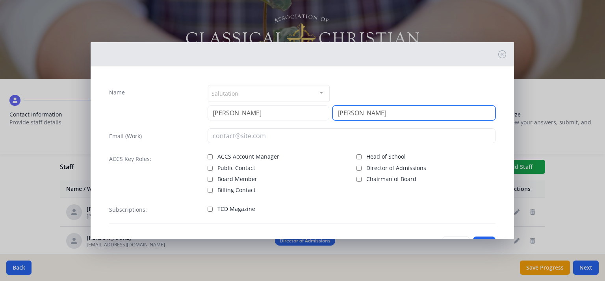
type input "Dicken"
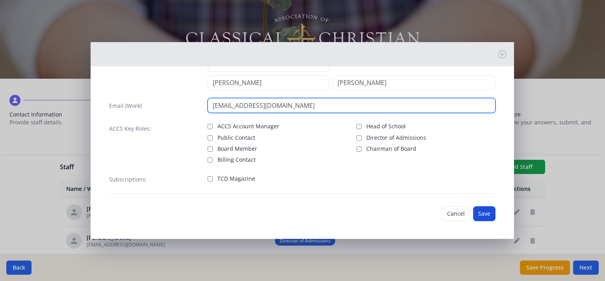
type input "[EMAIL_ADDRESS][DOMAIN_NAME]"
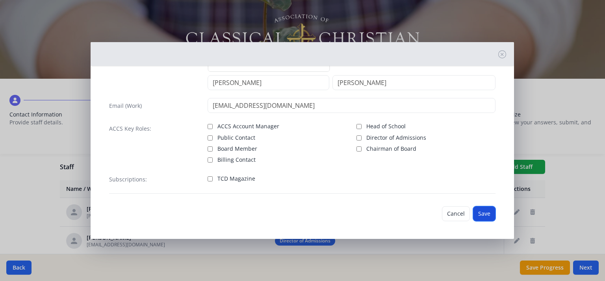
click at [481, 214] on button "Save" at bounding box center [484, 213] width 22 height 15
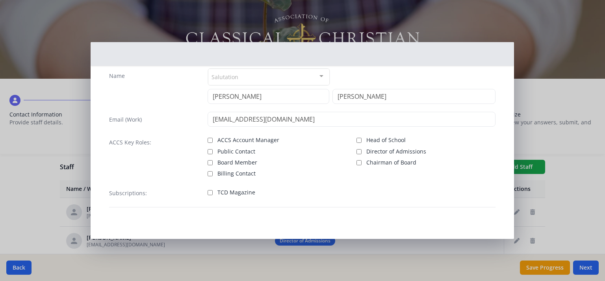
scroll to position [16, 0]
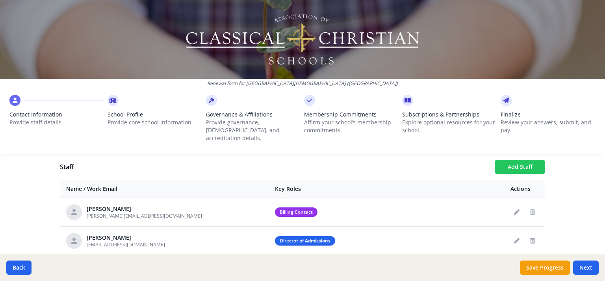
click at [528, 161] on button "Add Staff" at bounding box center [520, 167] width 50 height 14
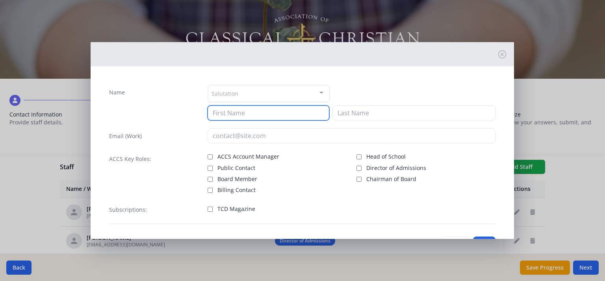
click at [266, 111] on input at bounding box center [268, 113] width 122 height 15
type input "Bob"
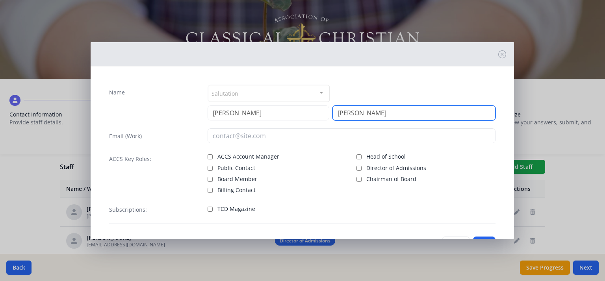
type input "Rizzo"
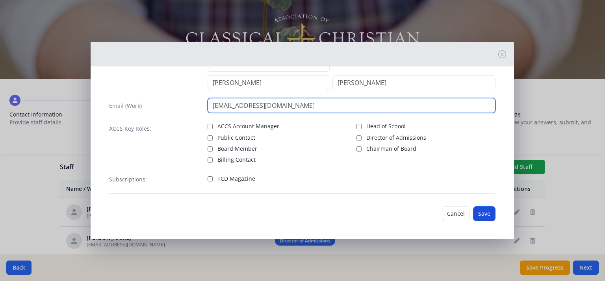
type input "[EMAIL_ADDRESS][DOMAIN_NAME]"
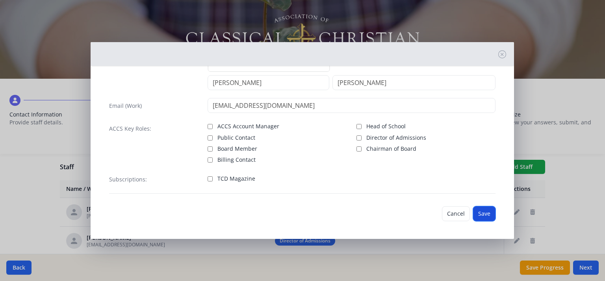
click at [475, 216] on button "Save" at bounding box center [484, 213] width 22 height 15
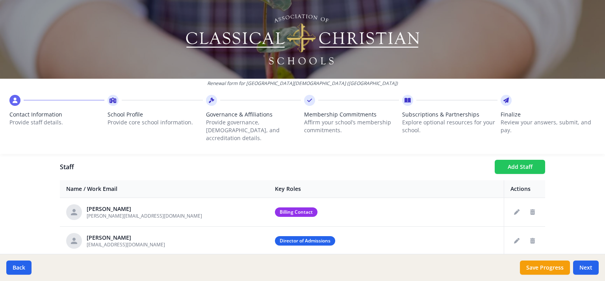
click at [522, 160] on button "Add Staff" at bounding box center [520, 167] width 50 height 14
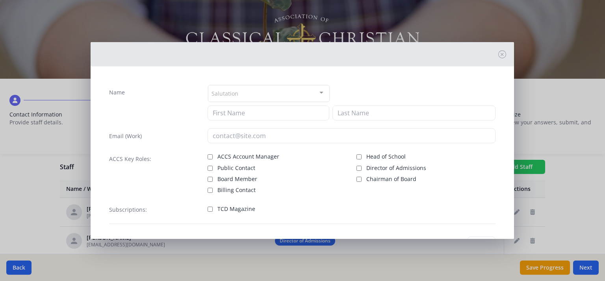
checkbox input "false"
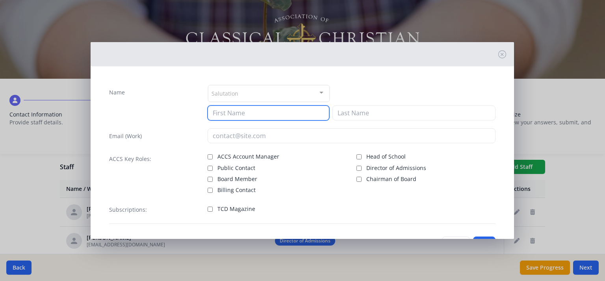
click at [267, 111] on input at bounding box center [268, 113] width 122 height 15
type input "Ben"
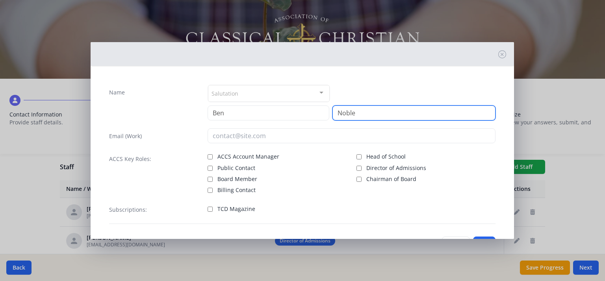
type input "Noble"
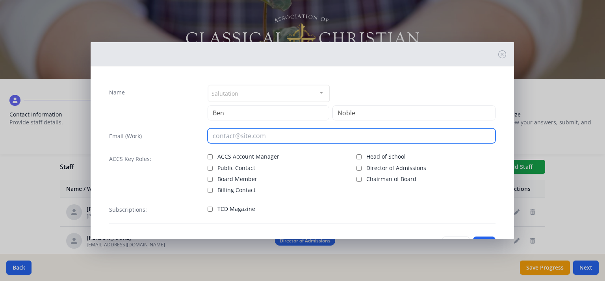
click at [317, 138] on input "email" at bounding box center [351, 135] width 288 height 15
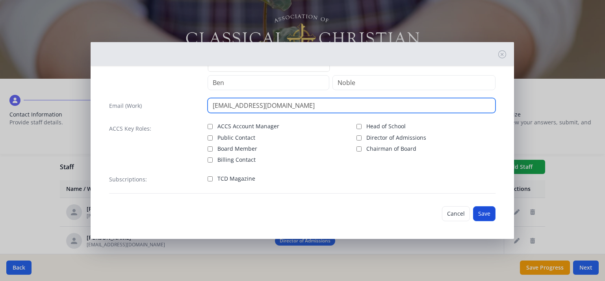
type input "[EMAIL_ADDRESS][DOMAIN_NAME]"
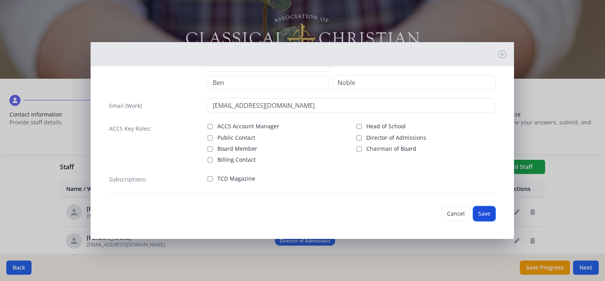
click at [476, 213] on button "Save" at bounding box center [484, 213] width 22 height 15
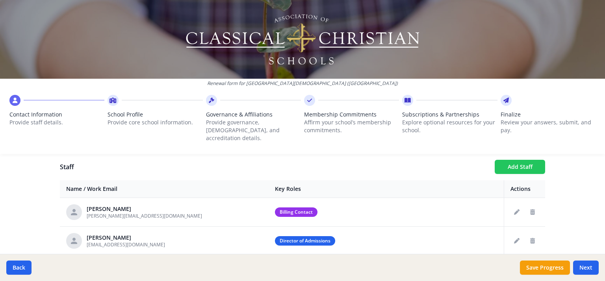
click at [527, 164] on button "Add Staff" at bounding box center [520, 167] width 50 height 14
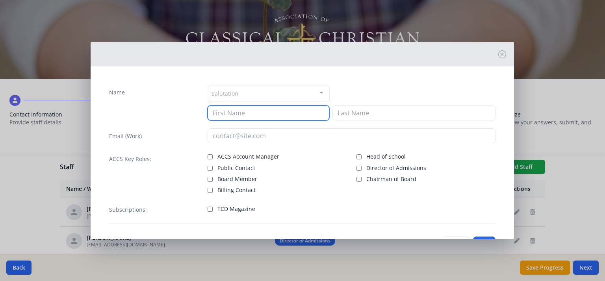
click at [272, 108] on input at bounding box center [268, 113] width 122 height 15
type input "Priscilla"
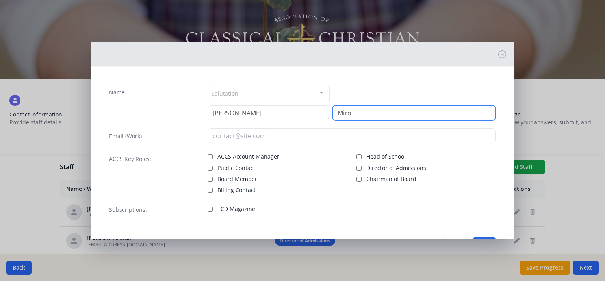
type input "Miro"
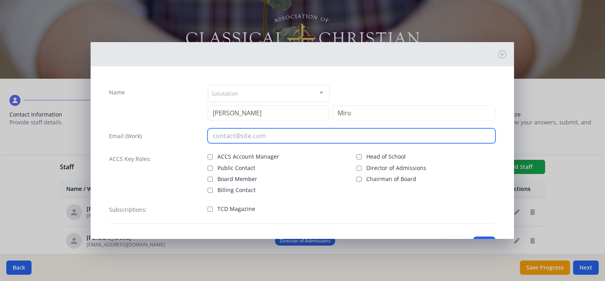
click at [303, 136] on input "email" at bounding box center [351, 135] width 288 height 15
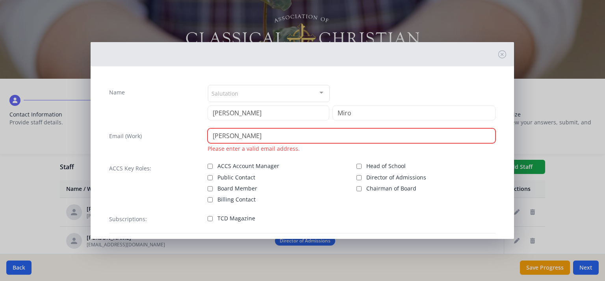
type input "[EMAIL_ADDRESS][DOMAIN_NAME]"
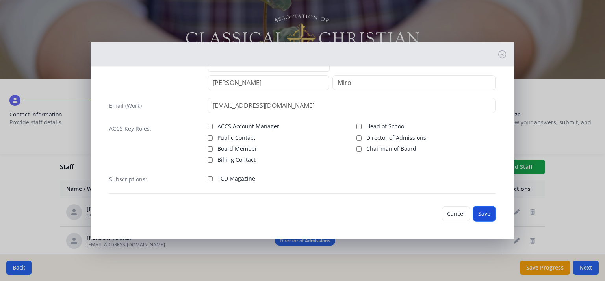
click at [473, 215] on button "Save" at bounding box center [484, 213] width 22 height 15
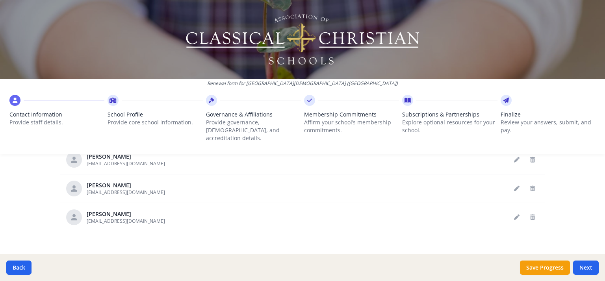
scroll to position [488, 0]
click at [586, 269] on button "Next" at bounding box center [586, 268] width 26 height 14
type input "[PHONE_NUMBER]"
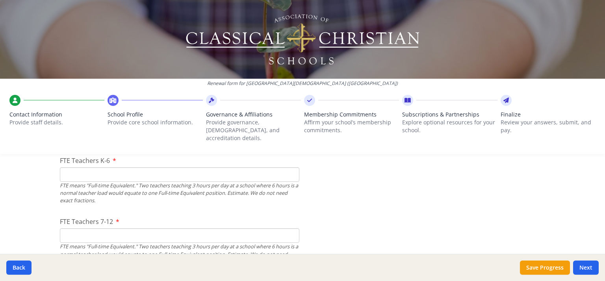
scroll to position [508, 0]
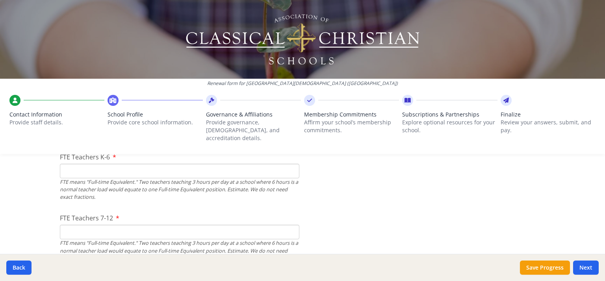
click at [161, 164] on input "FTE Teachers K-6" at bounding box center [179, 171] width 239 height 15
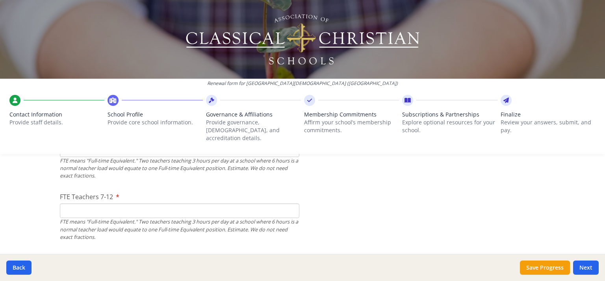
scroll to position [550, 0]
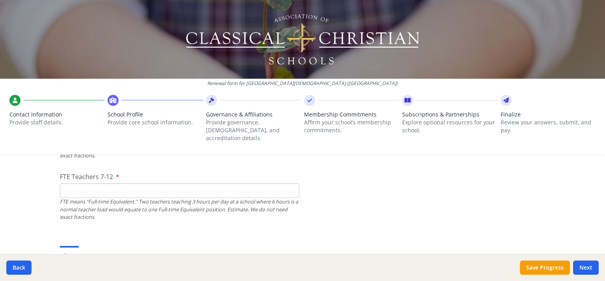
type input "17"
click at [209, 183] on input "FTE Teachers 7-12" at bounding box center [179, 190] width 239 height 15
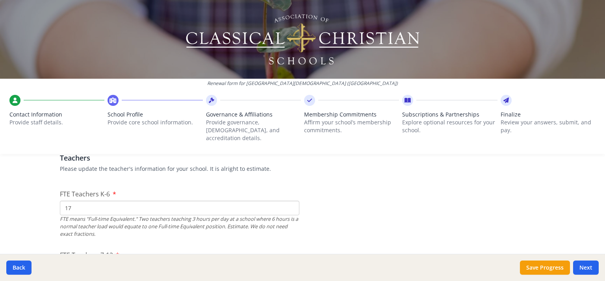
scroll to position [470, 0]
type input "23"
click at [187, 202] on input "17" at bounding box center [179, 209] width 239 height 15
type input "1"
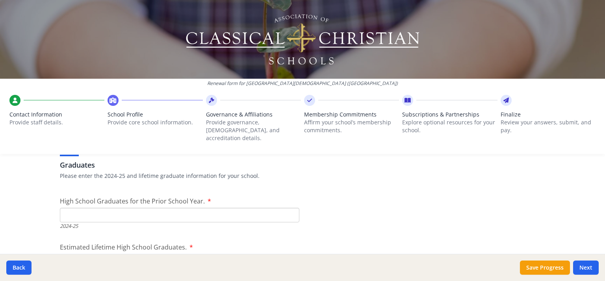
scroll to position [1115, 0]
type input "20"
click at [196, 207] on input "High School Graduates for the Prior School Year." at bounding box center [179, 214] width 239 height 15
type input "16"
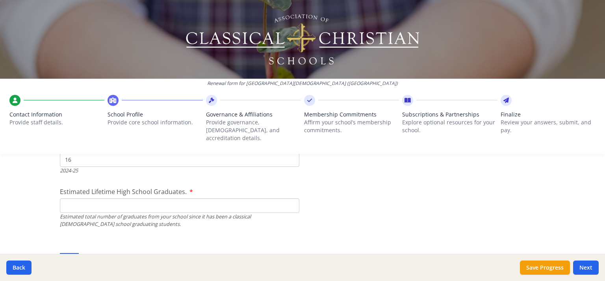
scroll to position [1181, 0]
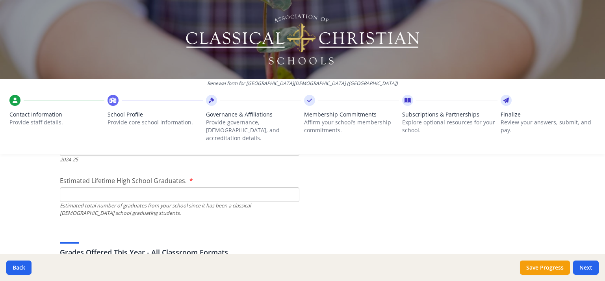
click at [131, 187] on input "Estimated Lifetime High School Graduates." at bounding box center [179, 194] width 239 height 15
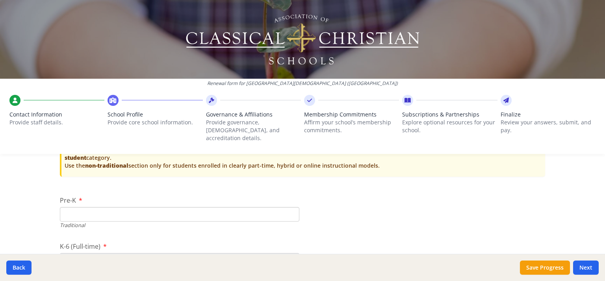
scroll to position [1616, 0]
type input "340"
click at [194, 208] on input "Pre-K" at bounding box center [179, 215] width 239 height 15
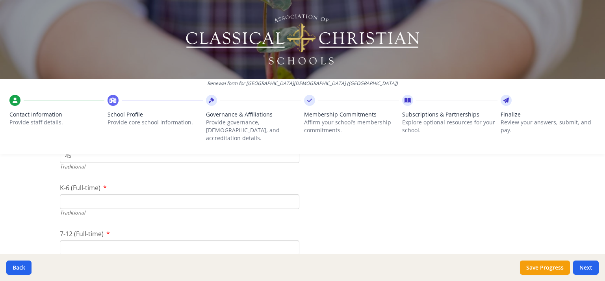
scroll to position [1679, 0]
type input "45"
click at [198, 191] on input "K-6 (Full-time)" at bounding box center [179, 198] width 239 height 15
type input "285"
click at [170, 237] on input "7-12 (Full-time)" at bounding box center [179, 244] width 239 height 15
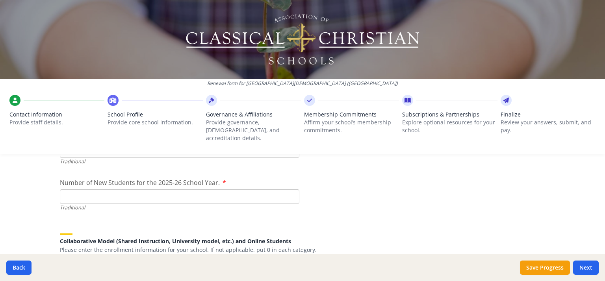
scroll to position [1777, 0]
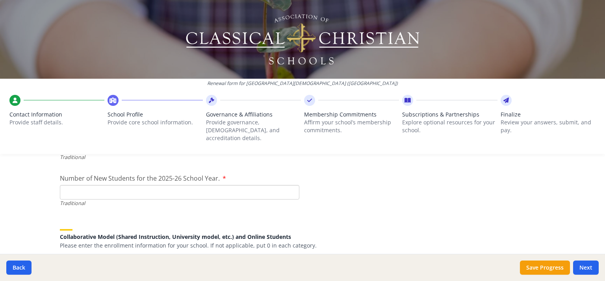
type input "214"
click at [192, 185] on input "Number of New Students for the 2025-26 School Year." at bounding box center [179, 192] width 239 height 15
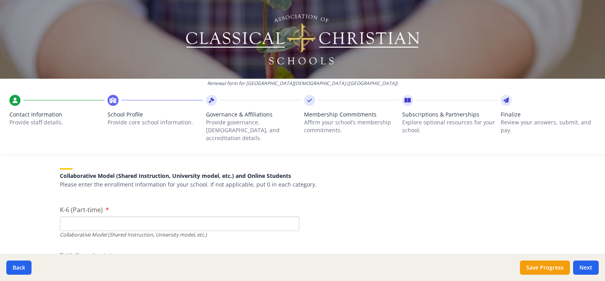
scroll to position [1839, 0]
type input "42"
click at [159, 216] on input "K-6 (Part-time)" at bounding box center [179, 223] width 239 height 15
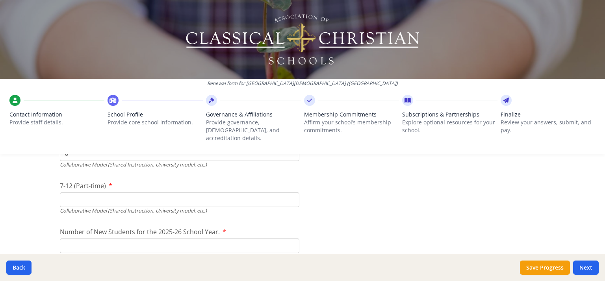
scroll to position [1921, 0]
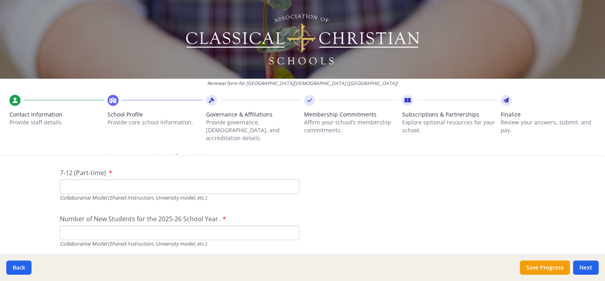
type input "0"
click at [235, 180] on input "7-12 (Part-time)" at bounding box center [179, 187] width 239 height 15
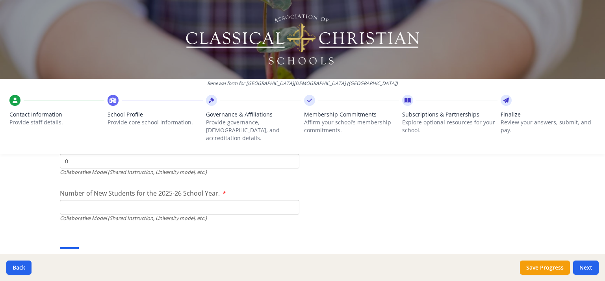
scroll to position [1958, 0]
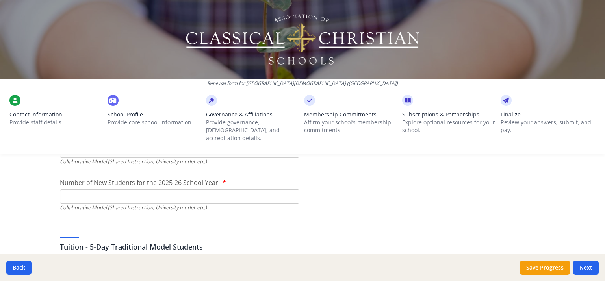
type input "0"
click at [230, 191] on input "Number of New Students for the 2025-26 School Year." at bounding box center [179, 196] width 239 height 15
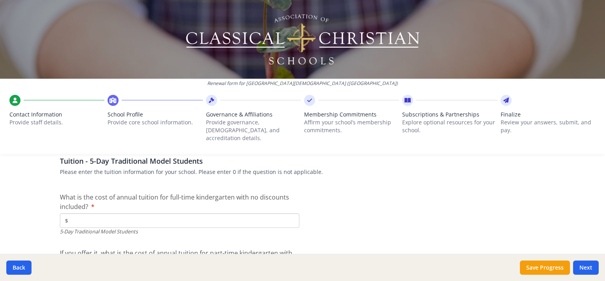
scroll to position [2045, 0]
type input "0"
click at [136, 212] on input "$" at bounding box center [179, 219] width 239 height 15
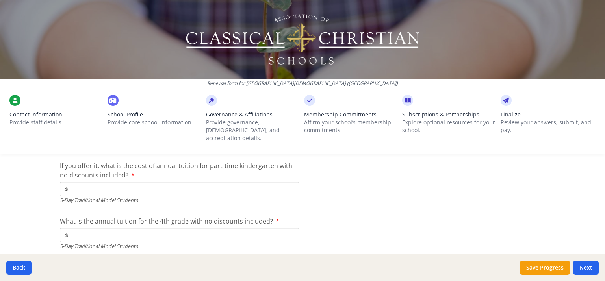
scroll to position [2131, 0]
type input "$11 940"
click at [256, 182] on input "$" at bounding box center [179, 189] width 239 height 15
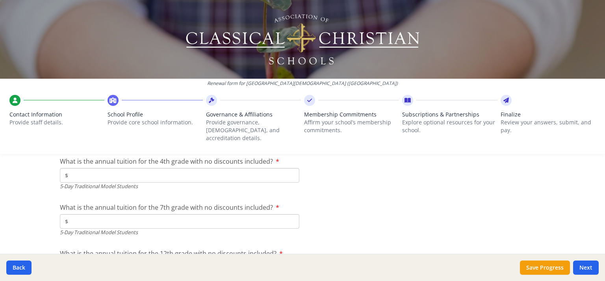
scroll to position [2193, 0]
click at [171, 166] on input "$" at bounding box center [179, 173] width 239 height 15
type input "$11 940"
click at [113, 212] on input "$" at bounding box center [179, 219] width 239 height 15
click at [149, 212] on input "$" at bounding box center [179, 219] width 239 height 15
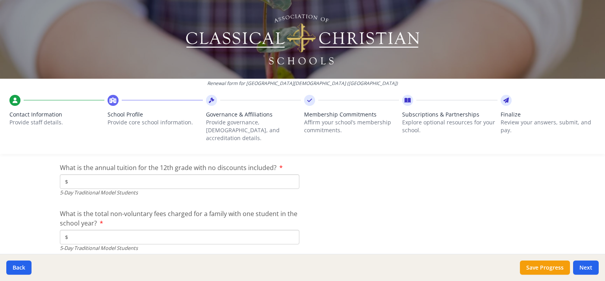
scroll to position [2277, 0]
type input "$13 320"
click at [202, 174] on input "$" at bounding box center [179, 181] width 239 height 15
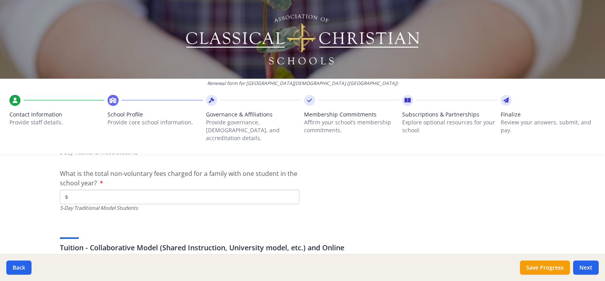
scroll to position [2319, 0]
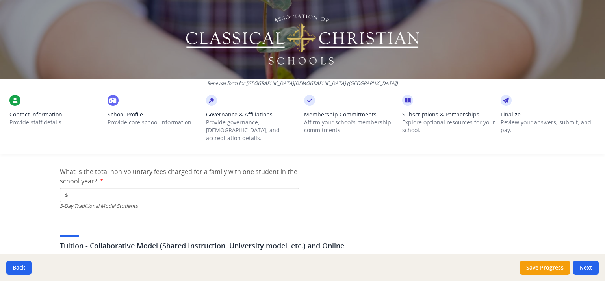
type input "$14 520"
click at [119, 188] on input "$" at bounding box center [179, 195] width 239 height 15
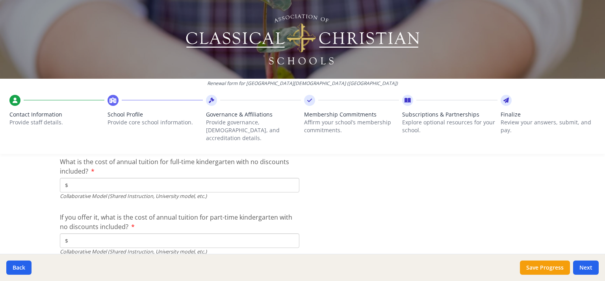
scroll to position [2422, 0]
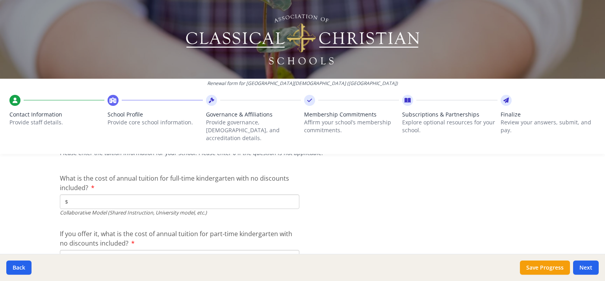
type input "$125"
click at [152, 195] on input "$" at bounding box center [179, 201] width 239 height 15
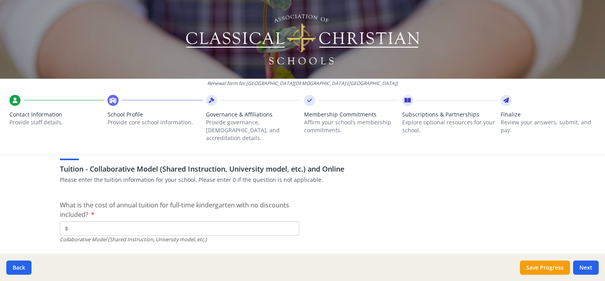
scroll to position [2387, 0]
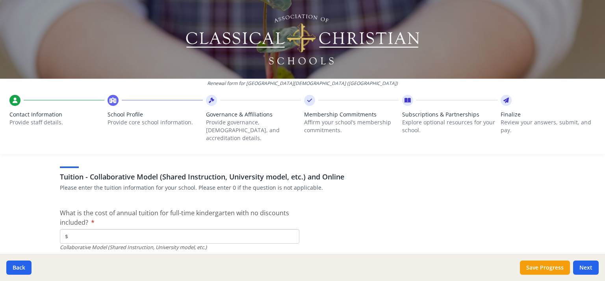
click at [184, 229] on input "$" at bounding box center [179, 236] width 239 height 15
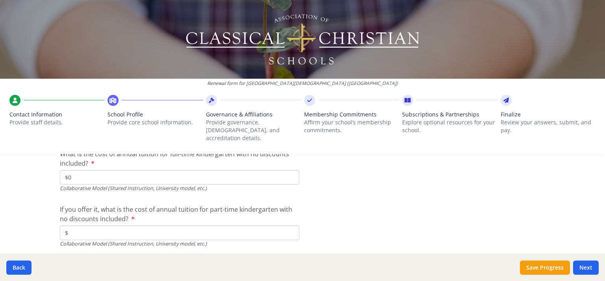
scroll to position [2460, 0]
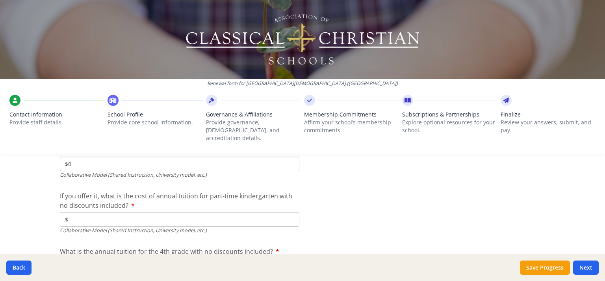
type input "$0"
click at [149, 212] on input "$" at bounding box center [179, 219] width 239 height 15
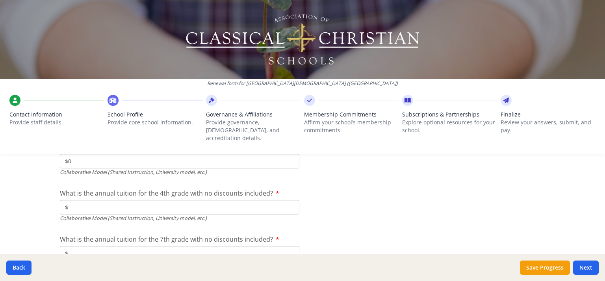
scroll to position [2519, 0]
type input "$0"
click at [193, 200] on input "$" at bounding box center [179, 207] width 239 height 15
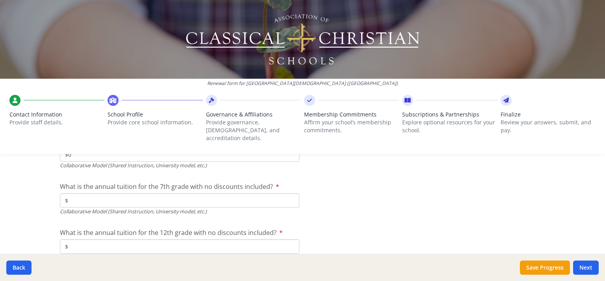
scroll to position [2574, 0]
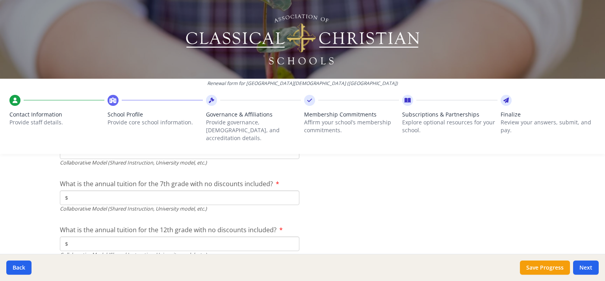
type input "$0"
click at [213, 191] on input "$" at bounding box center [179, 198] width 239 height 15
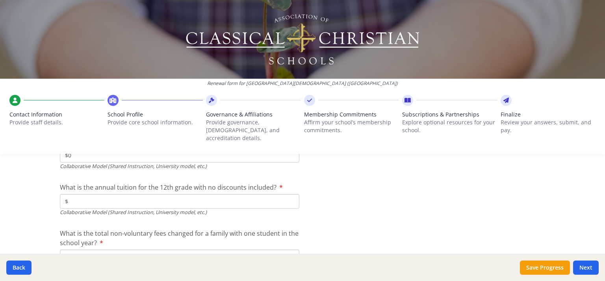
scroll to position [2621, 0]
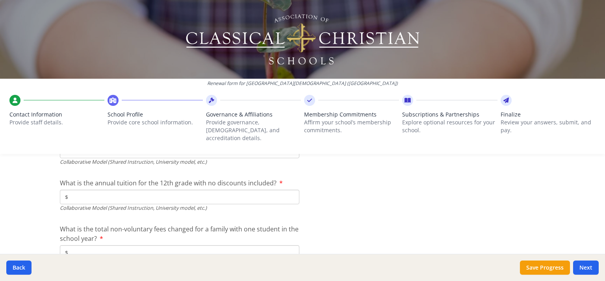
type input "$0"
click at [245, 190] on input "$" at bounding box center [179, 197] width 239 height 15
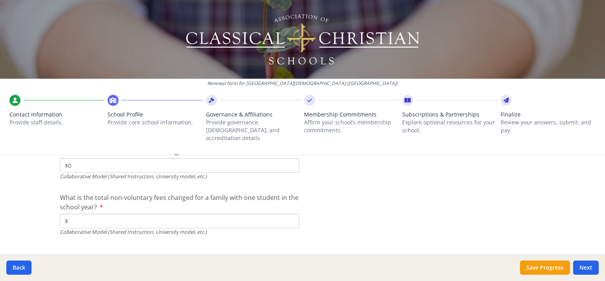
scroll to position [2659, 0]
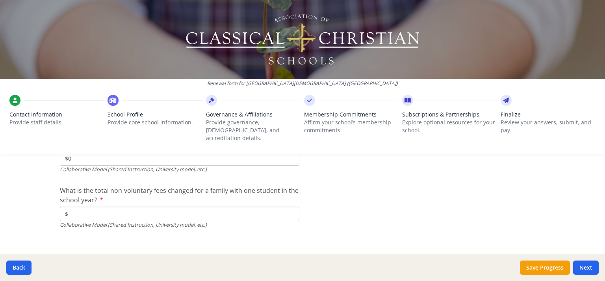
type input "$0"
click at [258, 207] on input "$" at bounding box center [179, 214] width 239 height 15
type input "$0"
click at [587, 268] on button "Next" at bounding box center [586, 268] width 26 height 14
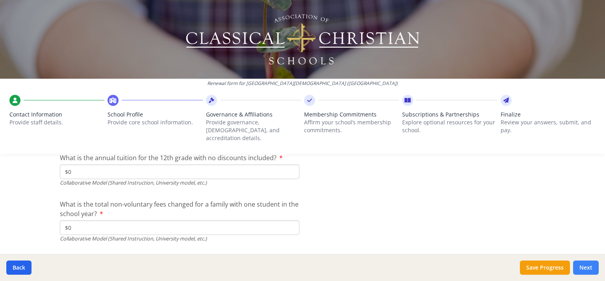
scroll to position [2673, 0]
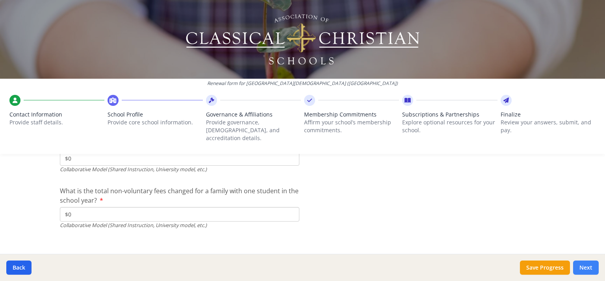
click at [589, 267] on button "Next" at bounding box center [586, 268] width 26 height 14
click at [583, 266] on button "Next" at bounding box center [586, 268] width 26 height 14
click at [586, 267] on button "Next" at bounding box center [586, 268] width 26 height 14
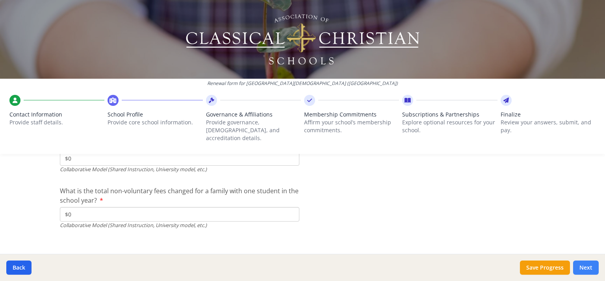
click at [587, 265] on button "Next" at bounding box center [586, 268] width 26 height 14
click at [588, 269] on button "Next" at bounding box center [586, 268] width 26 height 14
click at [548, 270] on button "Save Progress" at bounding box center [545, 268] width 50 height 14
type input "[PHONE_NUMBER]"
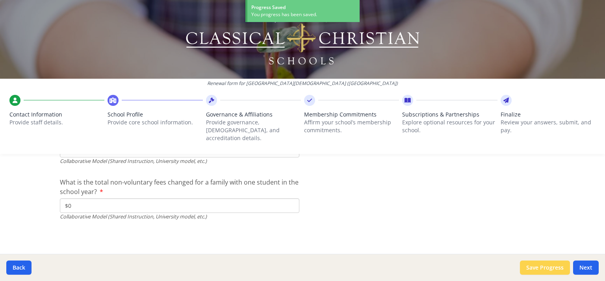
scroll to position [2659, 0]
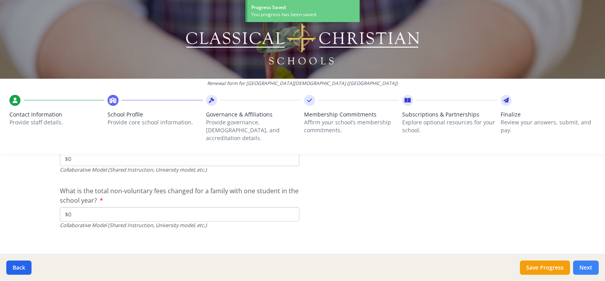
click at [587, 266] on button "Next" at bounding box center [586, 268] width 26 height 14
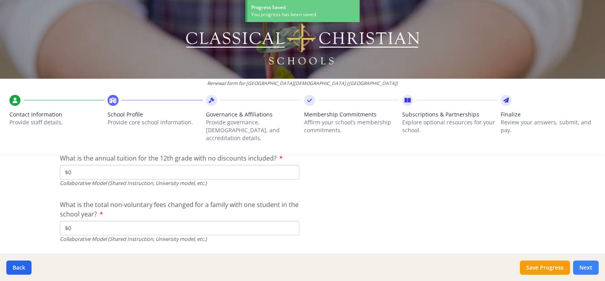
scroll to position [2673, 0]
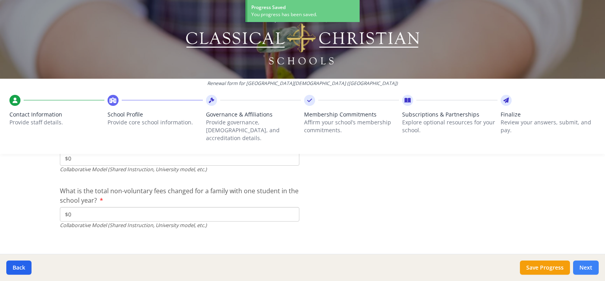
click at [586, 269] on button "Next" at bounding box center [586, 268] width 26 height 14
click at [586, 270] on button "Next" at bounding box center [586, 268] width 26 height 14
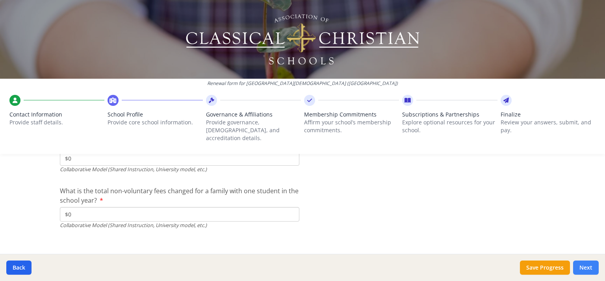
click at [590, 266] on button "Next" at bounding box center [586, 268] width 26 height 14
click at [587, 267] on button "Next" at bounding box center [586, 268] width 26 height 14
click at [588, 267] on button "Next" at bounding box center [586, 268] width 26 height 14
click at [590, 268] on button "Next" at bounding box center [586, 268] width 26 height 14
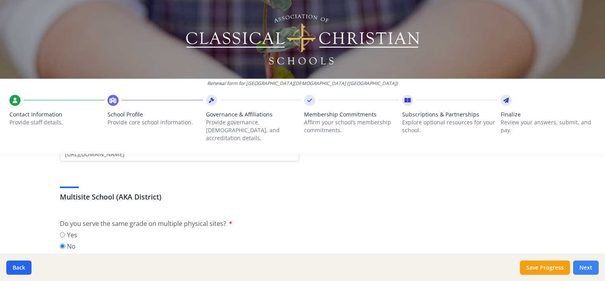
scroll to position [0, 0]
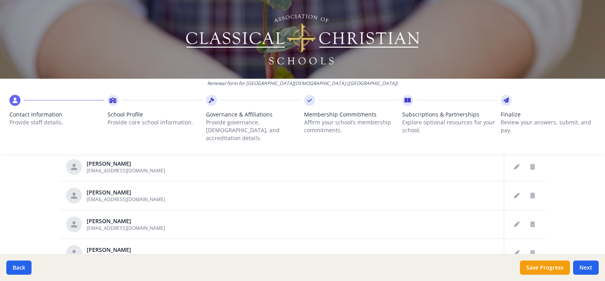
scroll to position [488, 0]
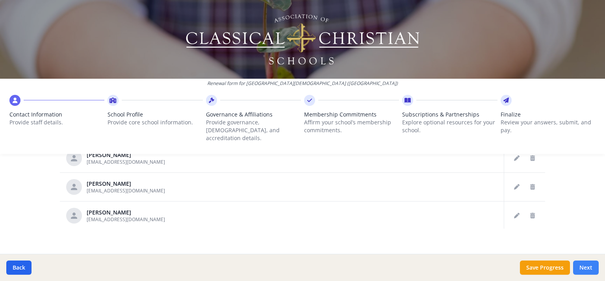
click at [588, 268] on button "Next" at bounding box center [586, 268] width 26 height 14
type input "[PHONE_NUMBER]"
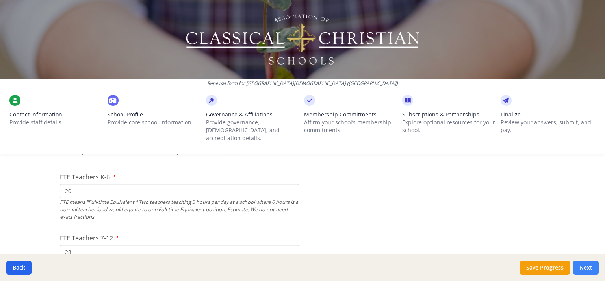
click at [582, 273] on button "Next" at bounding box center [586, 268] width 26 height 14
click at [586, 272] on button "Next" at bounding box center [586, 268] width 26 height 14
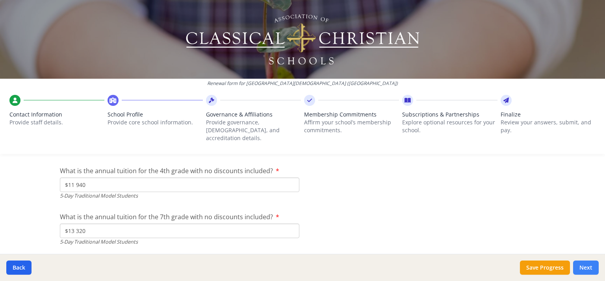
scroll to position [2673, 0]
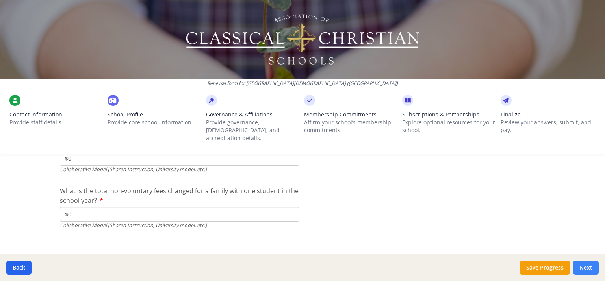
click at [584, 269] on button "Next" at bounding box center [586, 268] width 26 height 14
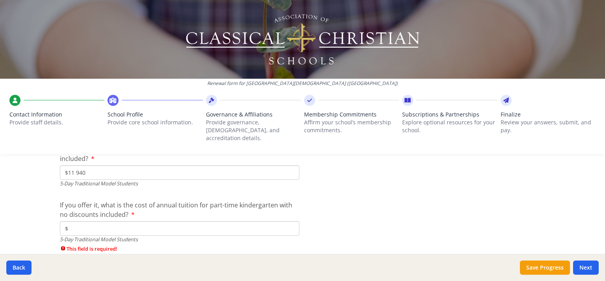
scroll to position [2092, 0]
click at [214, 221] on input "$" at bounding box center [179, 228] width 239 height 15
type input "$0"
click at [589, 266] on button "Next" at bounding box center [586, 268] width 26 height 14
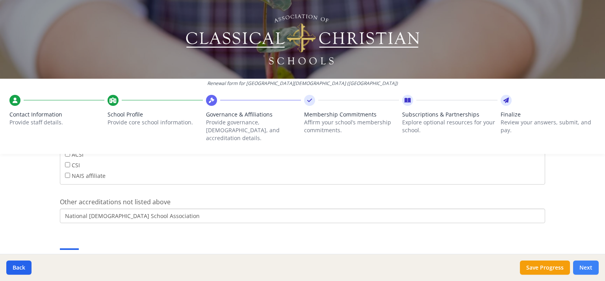
scroll to position [375, 0]
click at [179, 209] on input "National [DEMOGRAPHIC_DATA] School Association" at bounding box center [302, 216] width 485 height 15
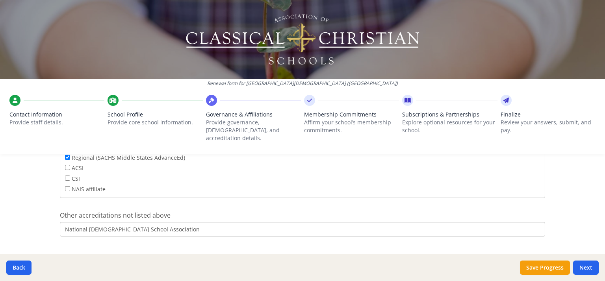
scroll to position [363, 0]
click at [200, 221] on input "National [DEMOGRAPHIC_DATA] School Association" at bounding box center [302, 228] width 485 height 15
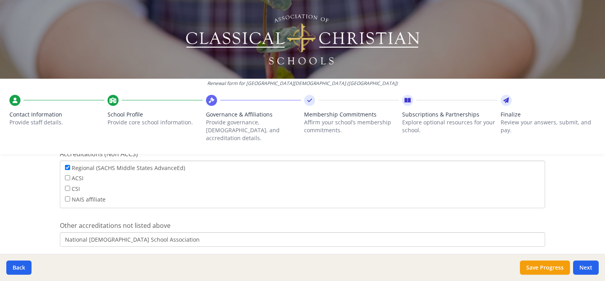
scroll to position [353, 0]
click at [169, 231] on input "National [DEMOGRAPHIC_DATA] School Association, Scoiety for" at bounding box center [302, 238] width 485 height 15
click at [240, 231] on input "National [DEMOGRAPHIC_DATA] School Association, Society for" at bounding box center [302, 238] width 485 height 15
type input "National [DEMOGRAPHIC_DATA] School Association, Society for Classical Learning"
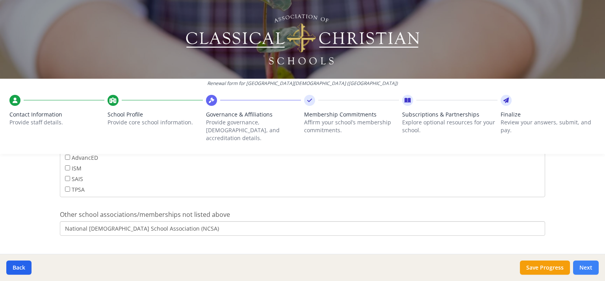
scroll to position [545, 0]
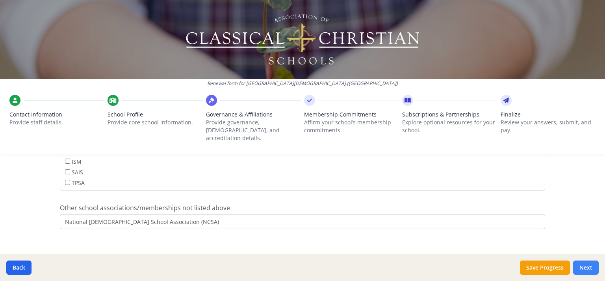
click at [583, 270] on button "Next" at bounding box center [586, 268] width 26 height 14
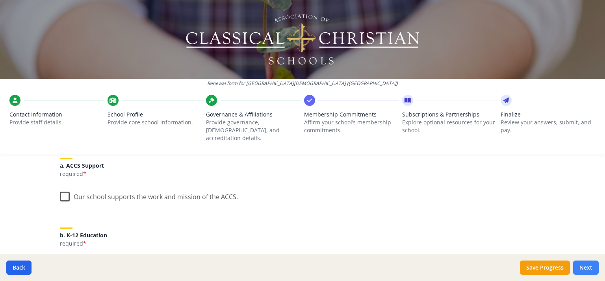
scroll to position [110, 0]
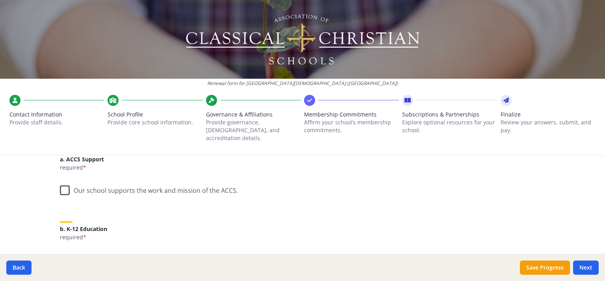
click at [60, 180] on label "Our school supports the work and mission of the ACCS." at bounding box center [149, 188] width 178 height 17
click at [0, 0] on input "Our school supports the work and mission of the ACCS." at bounding box center [0, 0] width 0 height 0
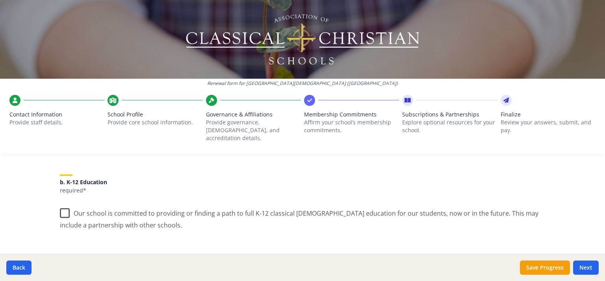
scroll to position [167, 0]
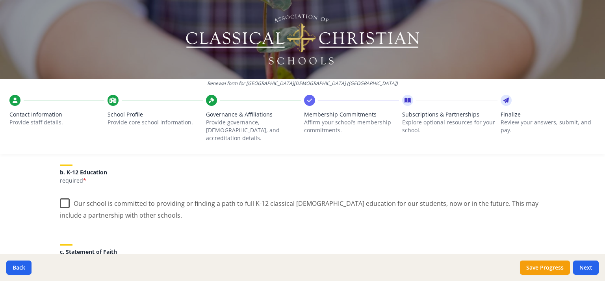
click at [65, 197] on label "Our school is committed to providing or finding a path to full K-12 classical […" at bounding box center [302, 206] width 485 height 26
click at [0, 0] on input "Our school is committed to providing or finding a path to full K-12 classical […" at bounding box center [0, 0] width 0 height 0
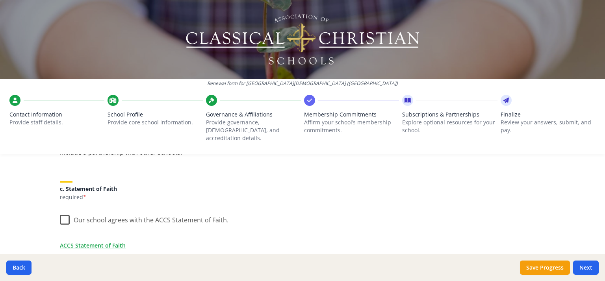
scroll to position [232, 0]
click at [63, 211] on label "Our school agrees with the ACCS Statement of Faith." at bounding box center [144, 216] width 169 height 17
click at [0, 0] on input "Our school agrees with the ACCS Statement of Faith." at bounding box center [0, 0] width 0 height 0
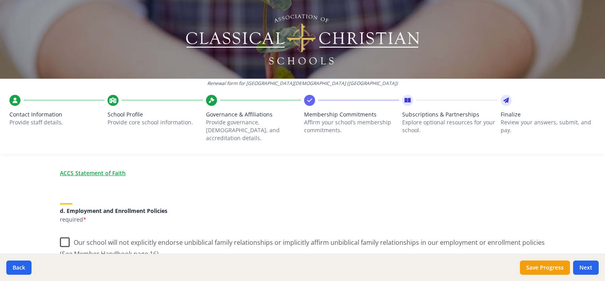
scroll to position [303, 0]
click at [63, 232] on label "Our school will not explicitly endorse unbiblical family relationships or impli…" at bounding box center [302, 245] width 485 height 26
click at [0, 0] on input "Our school will not explicitly endorse unbiblical family relationships or impli…" at bounding box center [0, 0] width 0 height 0
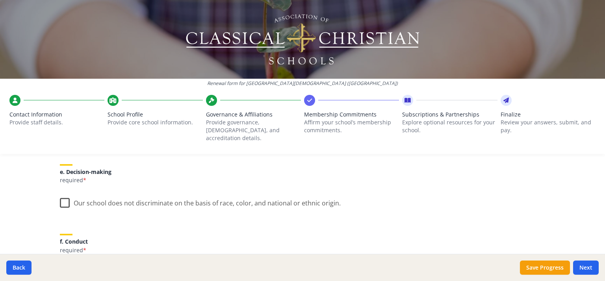
scroll to position [450, 0]
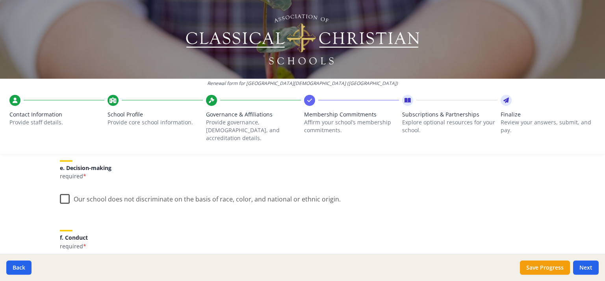
click at [60, 191] on label "Our school does not discriminate on the basis of race, color, and national or e…" at bounding box center [200, 197] width 281 height 17
click at [0, 0] on input "Our school does not discriminate on the basis of race, color, and national or e…" at bounding box center [0, 0] width 0 height 0
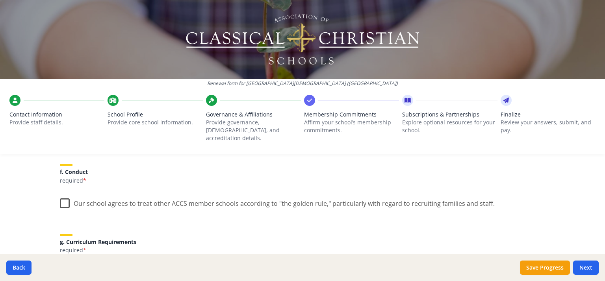
scroll to position [516, 0]
click at [61, 193] on label "Our school agrees to treat other ACCS member schools according to "the golden r…" at bounding box center [277, 201] width 435 height 17
click at [0, 0] on input "Our school agrees to treat other ACCS member schools according to "the golden r…" at bounding box center [0, 0] width 0 height 0
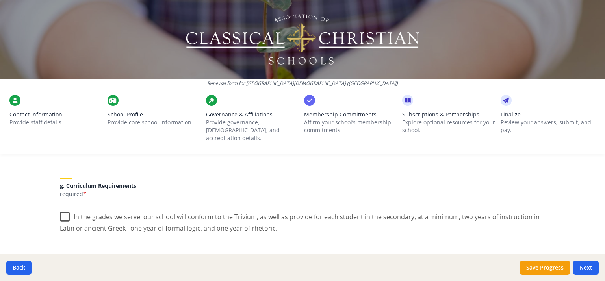
scroll to position [574, 0]
click at [60, 206] on label "In the grades we serve, our school will conform to the Trivium, as well as prov…" at bounding box center [302, 218] width 485 height 26
click at [0, 0] on input "In the grades we serve, our school will conform to the Trivium, as well as prov…" at bounding box center [0, 0] width 0 height 0
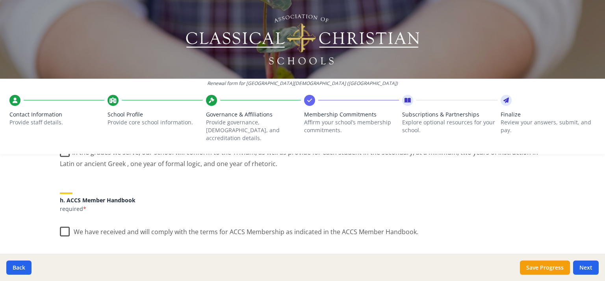
scroll to position [638, 0]
click at [60, 222] on label "We have received and will comply with the terms for ACCS Membership as indicate…" at bounding box center [239, 228] width 358 height 17
click at [0, 0] on input "We have received and will comply with the terms for ACCS Membership as indicate…" at bounding box center [0, 0] width 0 height 0
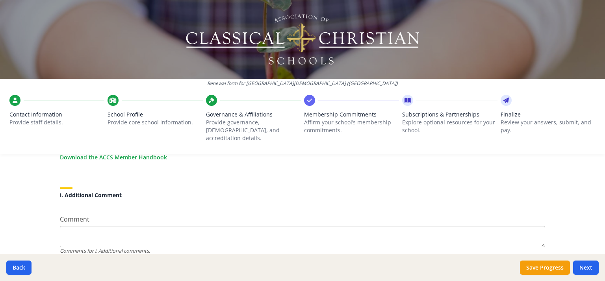
scroll to position [762, 0]
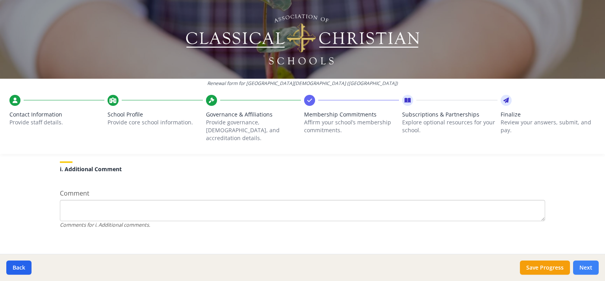
click at [589, 267] on button "Next" at bounding box center [586, 268] width 26 height 14
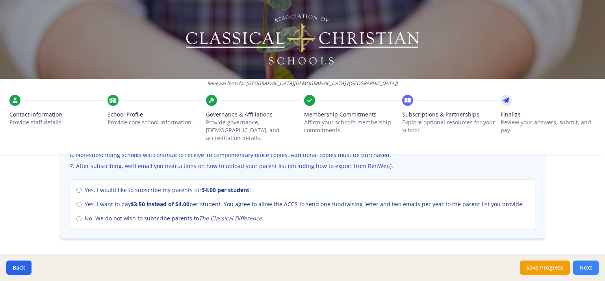
scroll to position [347, 0]
click at [70, 213] on div "Yes. I would like to subscribe my parents for $4.00 per student ! Yes. I want t…" at bounding box center [302, 203] width 465 height 50
click at [76, 215] on input "No. We do not wish to subscribe parents to The Classical Difference ." at bounding box center [78, 217] width 5 height 5
radio input "true"
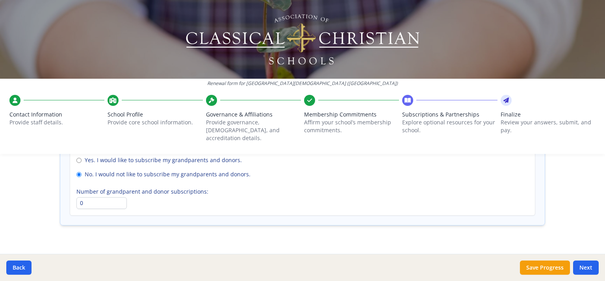
scroll to position [617, 0]
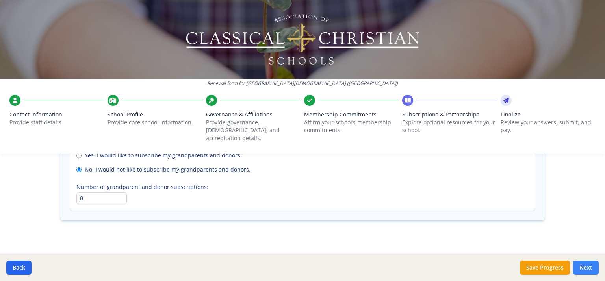
click at [589, 266] on button "Next" at bounding box center [586, 268] width 26 height 14
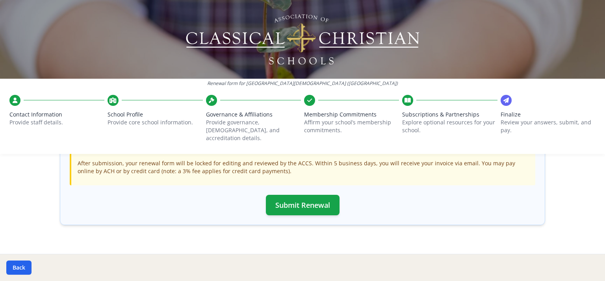
scroll to position [286, 0]
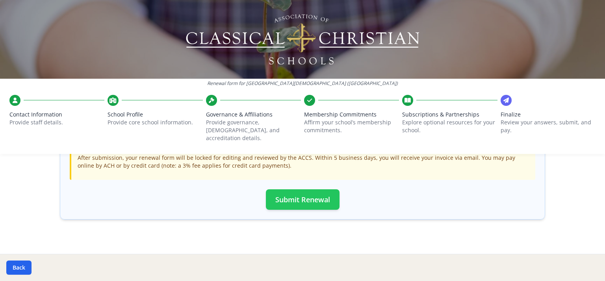
click at [309, 192] on button "Submit Renewal" at bounding box center [303, 199] width 74 height 20
